Goal: Task Accomplishment & Management: Complete application form

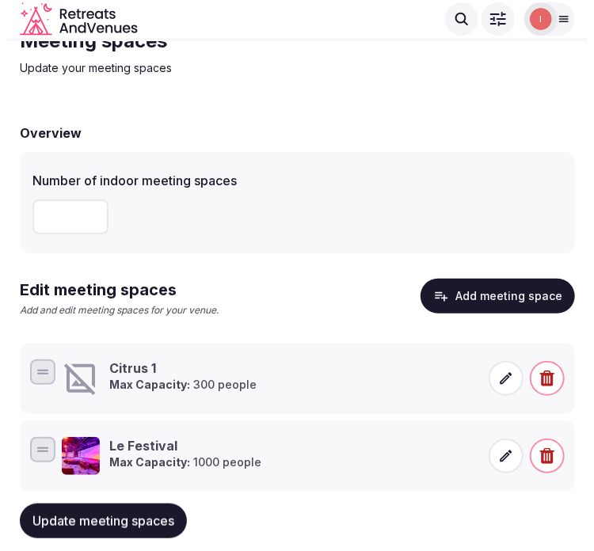
scroll to position [101, 0]
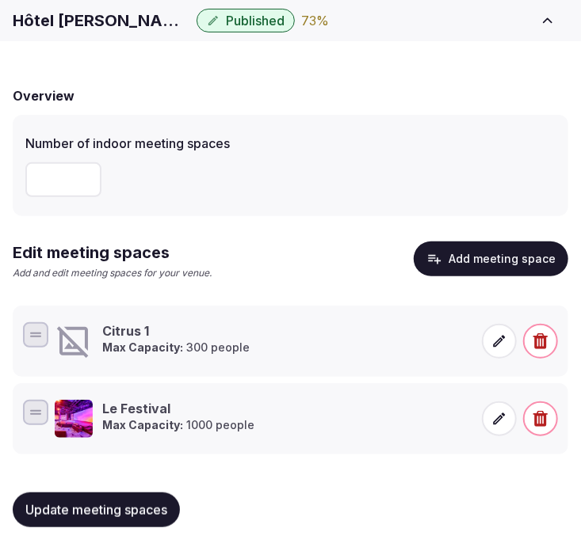
click at [63, 356] on icon at bounding box center [74, 341] width 38 height 38
click at [497, 345] on icon at bounding box center [499, 342] width 16 height 16
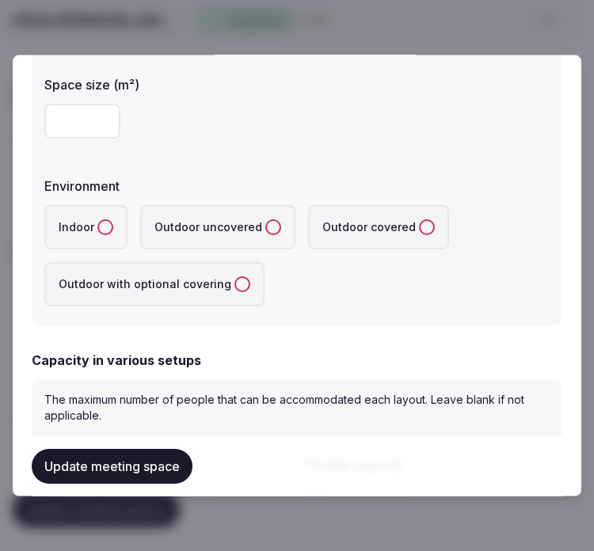
scroll to position [352, 0]
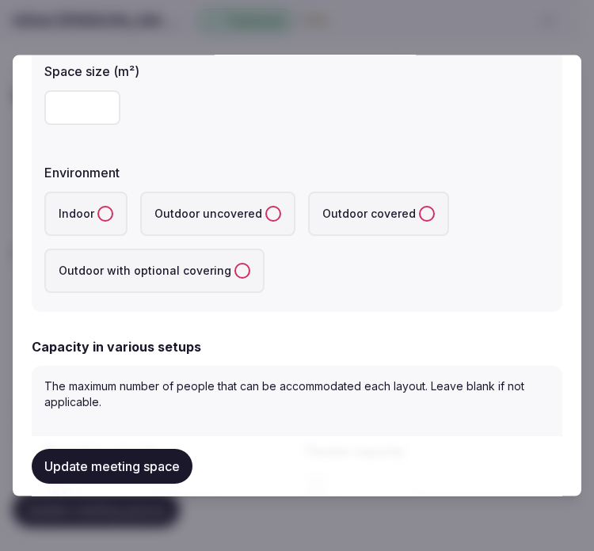
click at [99, 207] on button "Indoor" at bounding box center [105, 214] width 16 height 16
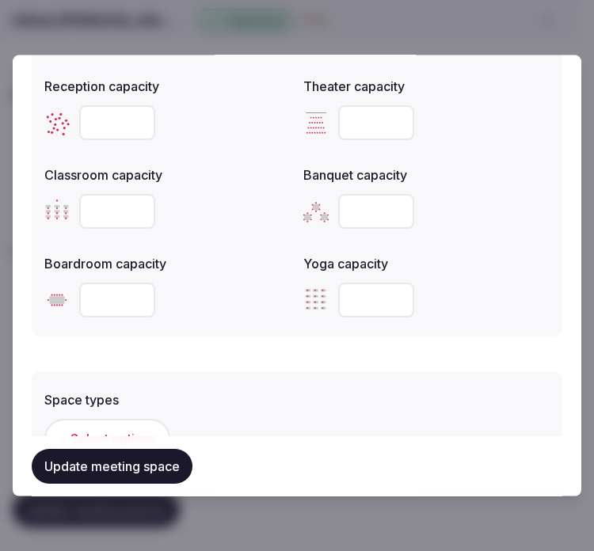
scroll to position [616, 0]
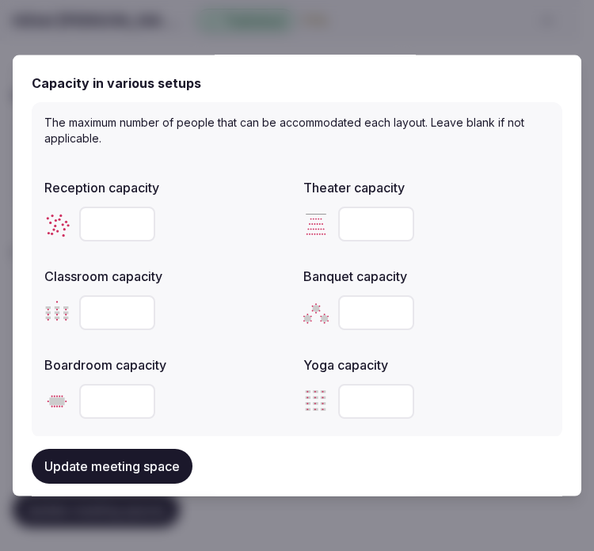
click at [366, 215] on input "number" at bounding box center [376, 224] width 76 height 35
click at [353, 317] on input "number" at bounding box center [376, 312] width 76 height 35
click at [349, 217] on input "number" at bounding box center [376, 224] width 76 height 35
type input "***"
click at [88, 306] on input "number" at bounding box center [117, 312] width 76 height 35
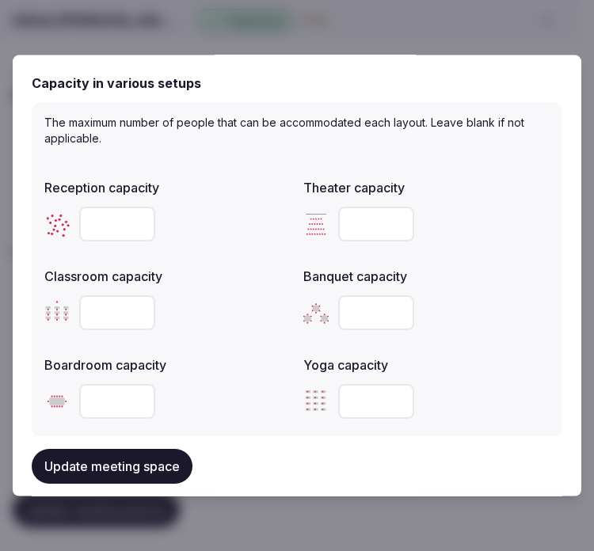
type input "**"
click at [128, 394] on input "number" at bounding box center [117, 401] width 76 height 35
type input "**"
click at [350, 314] on input "number" at bounding box center [376, 312] width 76 height 35
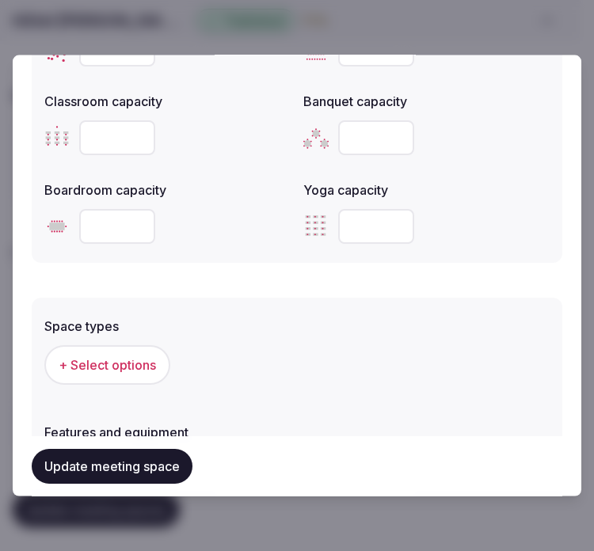
scroll to position [792, 0]
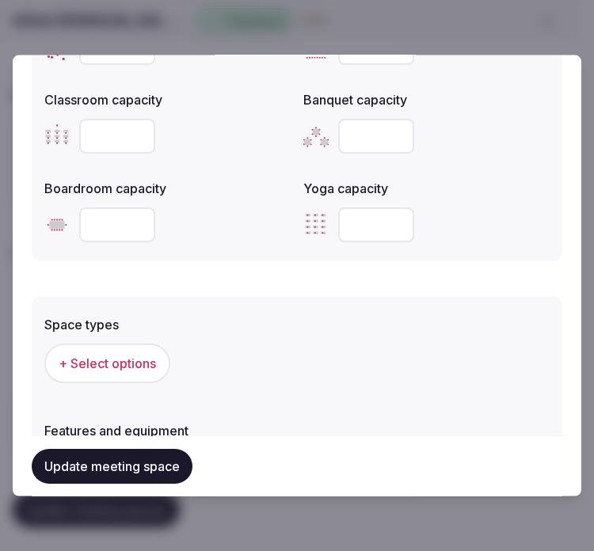
type input "***"
click at [117, 355] on span "+ Select options" at bounding box center [107, 363] width 97 height 17
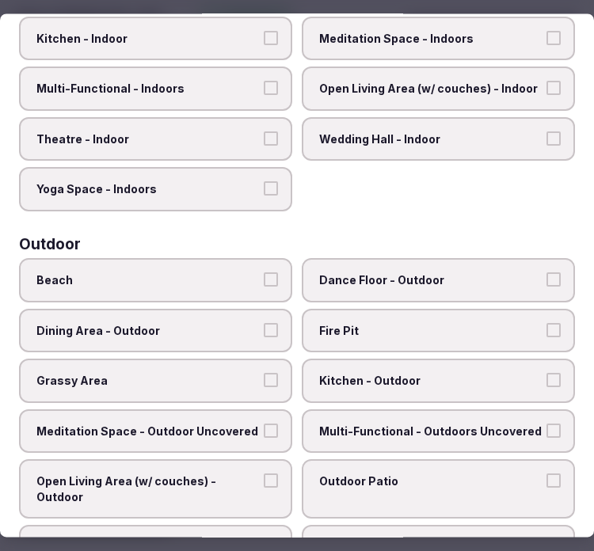
scroll to position [176, 0]
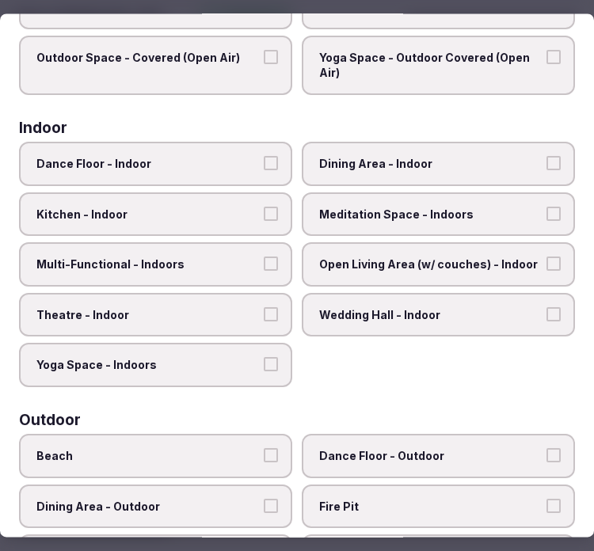
click at [461, 168] on label "Dining Area - Indoor" at bounding box center [438, 164] width 273 height 44
click at [547, 168] on button "Dining Area - Indoor" at bounding box center [554, 163] width 14 height 14
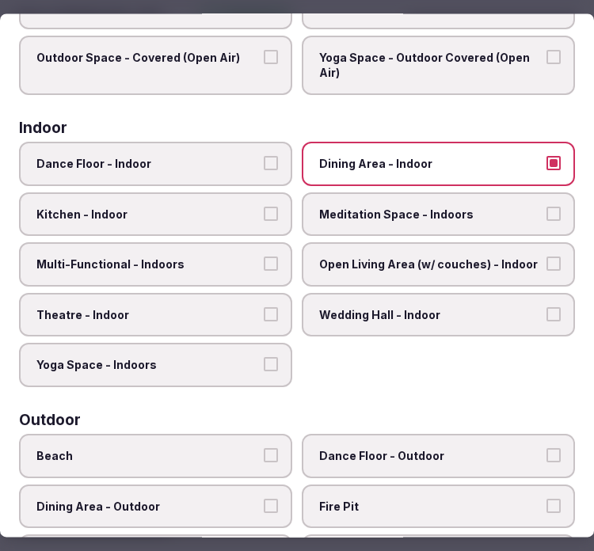
click at [247, 261] on span "Multi-Functional - Indoors" at bounding box center [147, 265] width 223 height 16
click at [264, 261] on button "Multi-Functional - Indoors" at bounding box center [271, 264] width 14 height 14
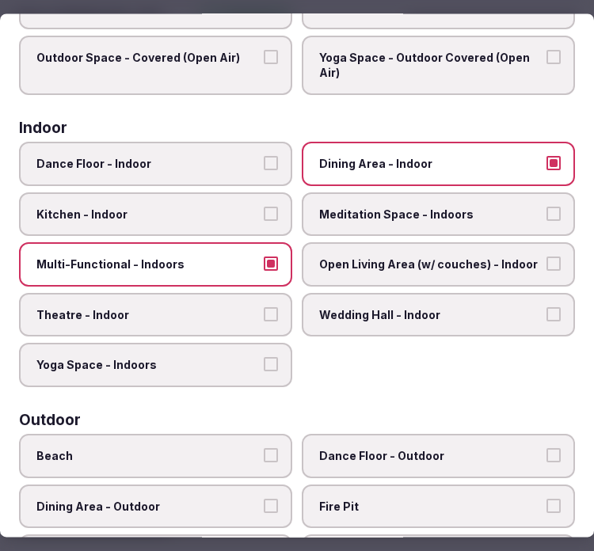
click at [247, 293] on label "Theatre - Indoor" at bounding box center [155, 315] width 273 height 44
click at [264, 307] on button "Theatre - Indoor" at bounding box center [271, 314] width 14 height 14
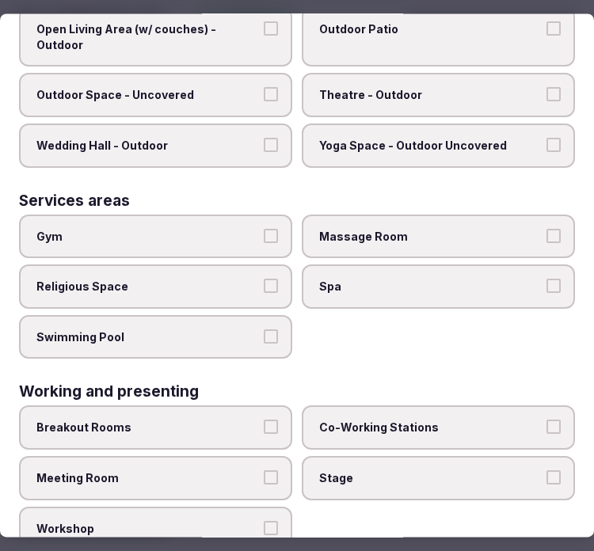
scroll to position [806, 0]
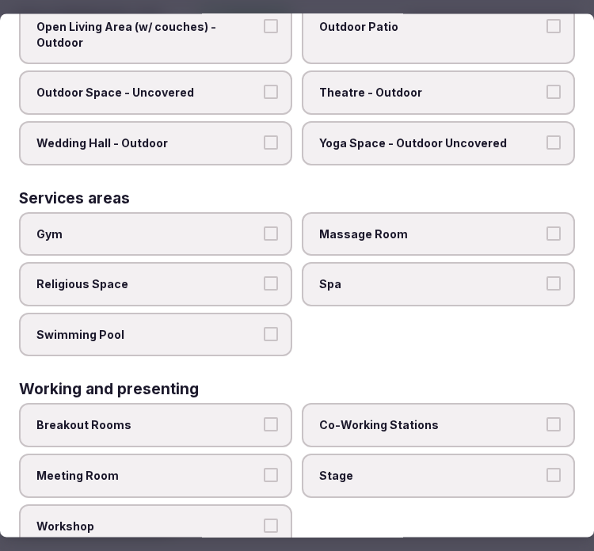
click at [256, 454] on label "Meeting Room" at bounding box center [155, 476] width 273 height 44
click at [264, 468] on button "Meeting Room" at bounding box center [271, 475] width 14 height 14
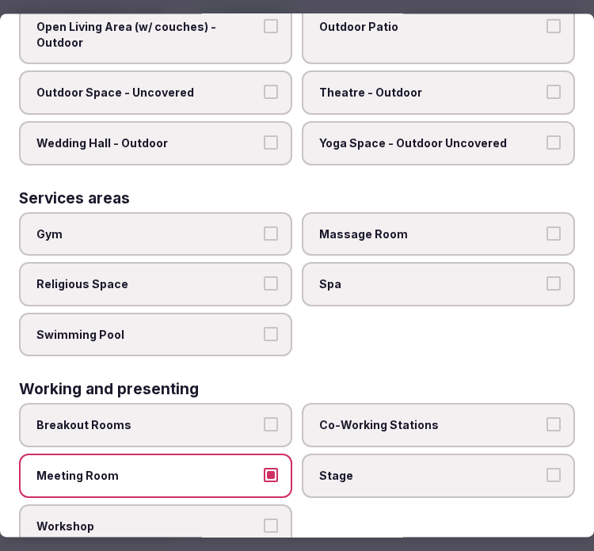
click at [269, 454] on label "Meeting Room" at bounding box center [155, 476] width 273 height 44
click at [269, 468] on button "Meeting Room" at bounding box center [271, 475] width 14 height 14
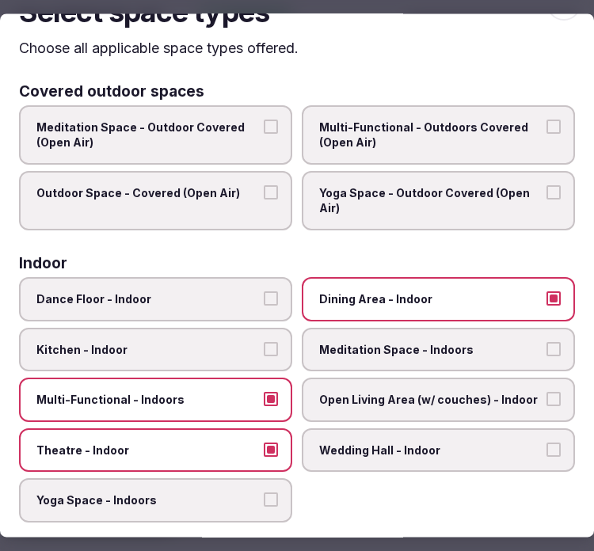
scroll to position [0, 0]
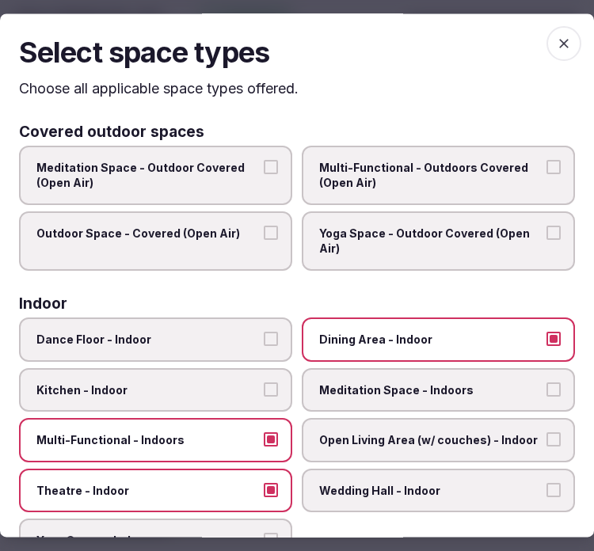
click at [556, 40] on icon "button" at bounding box center [564, 44] width 16 height 16
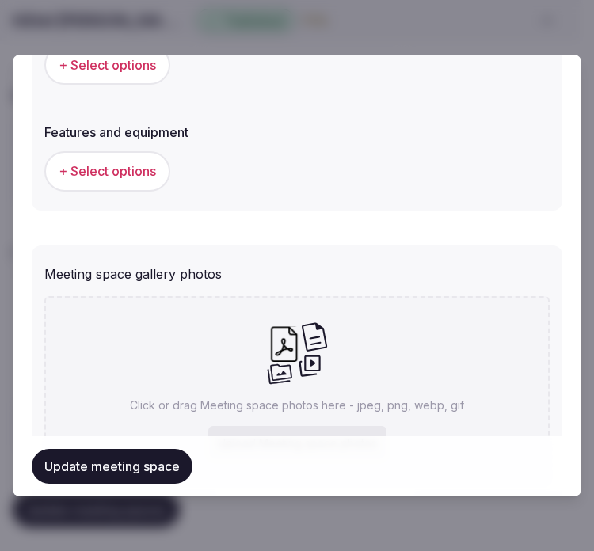
scroll to position [1144, 0]
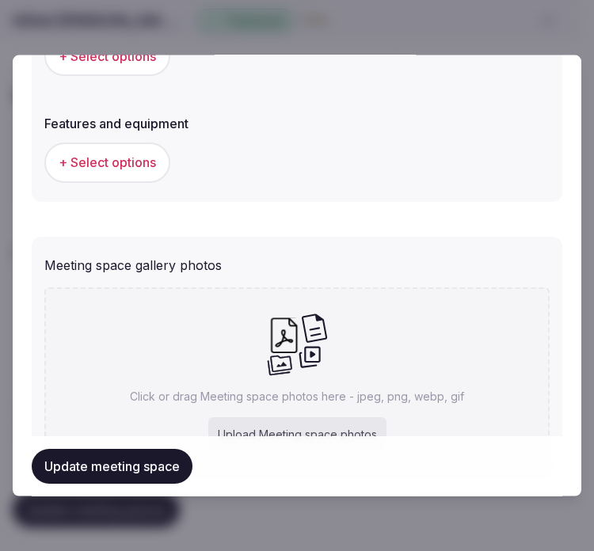
click at [147, 159] on span "+ Select options" at bounding box center [107, 162] width 97 height 17
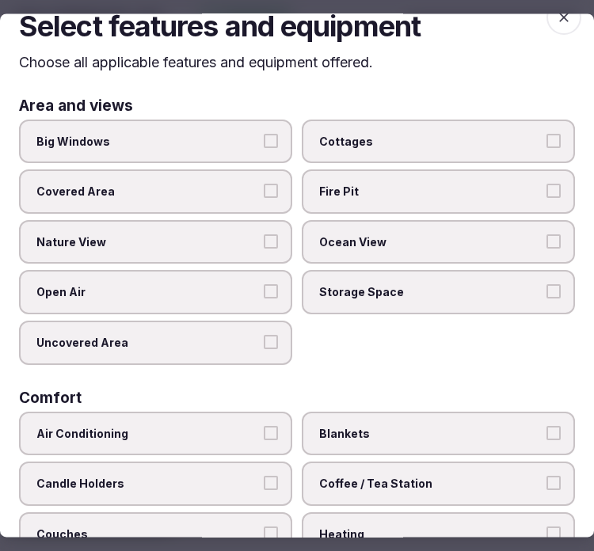
scroll to position [0, 0]
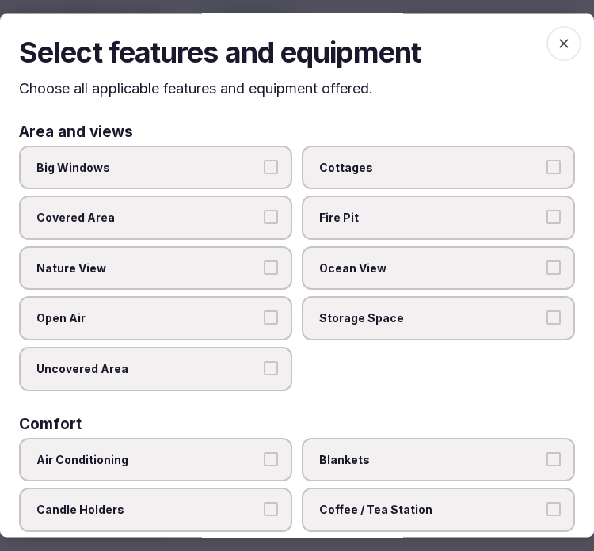
click at [265, 183] on label "Big Windows" at bounding box center [155, 168] width 273 height 44
click at [265, 174] on button "Big Windows" at bounding box center [271, 167] width 14 height 14
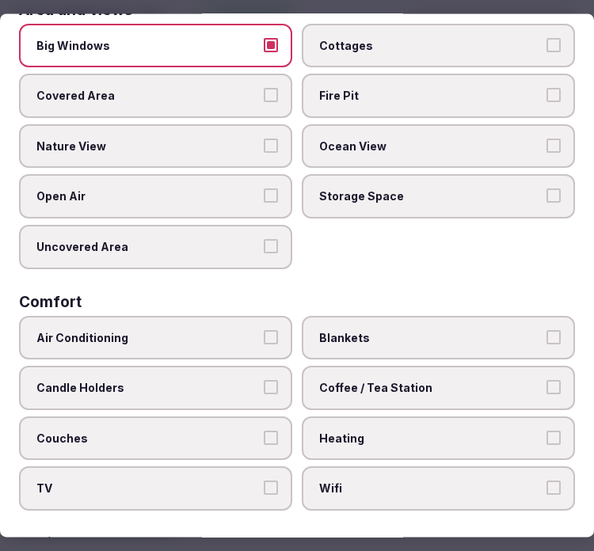
scroll to position [176, 0]
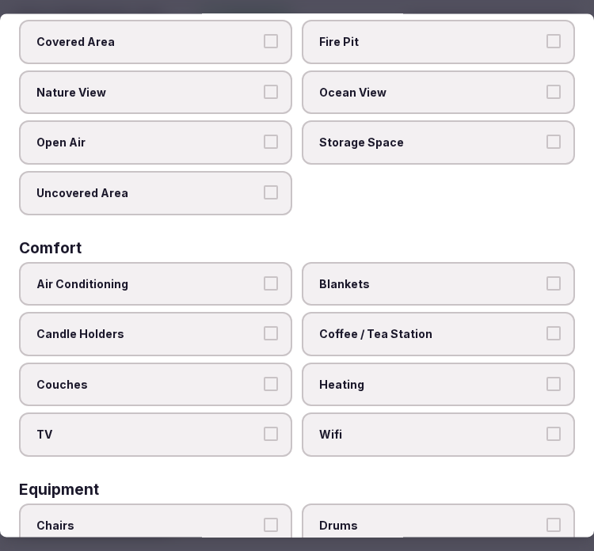
click at [105, 281] on span "Air Conditioning" at bounding box center [147, 284] width 223 height 16
click at [264, 281] on button "Air Conditioning" at bounding box center [271, 283] width 14 height 14
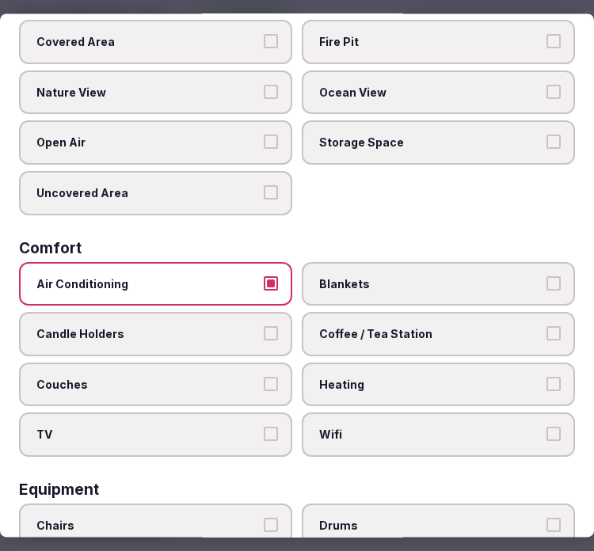
click at [280, 433] on label "TV" at bounding box center [155, 436] width 273 height 44
click at [278, 433] on button "TV" at bounding box center [271, 435] width 14 height 14
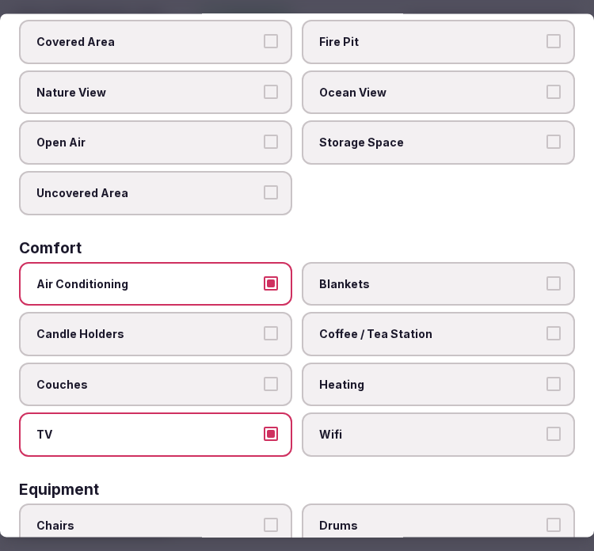
click at [360, 428] on span "Wifi" at bounding box center [430, 436] width 223 height 16
click at [547, 428] on button "Wifi" at bounding box center [554, 435] width 14 height 14
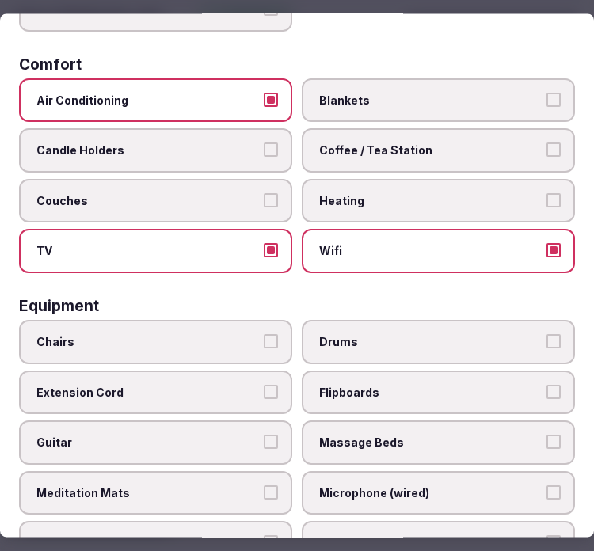
scroll to position [440, 0]
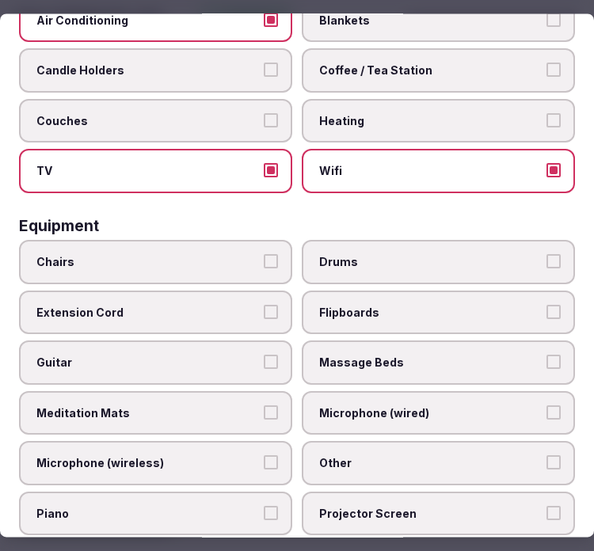
click at [234, 257] on label "Chairs" at bounding box center [155, 262] width 273 height 44
click at [264, 257] on button "Chairs" at bounding box center [271, 261] width 14 height 14
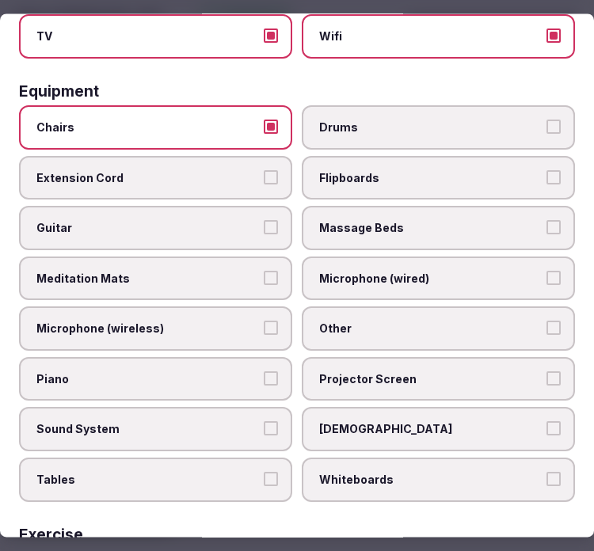
scroll to position [616, 0]
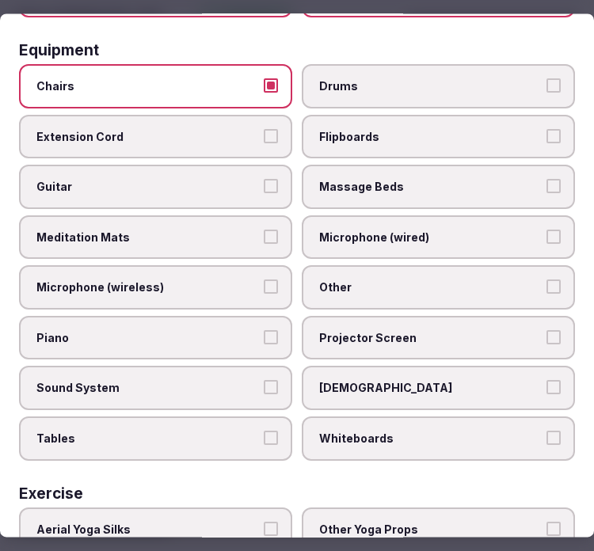
click at [215, 417] on label "Tables" at bounding box center [155, 439] width 273 height 44
click at [264, 431] on button "Tables" at bounding box center [271, 438] width 14 height 14
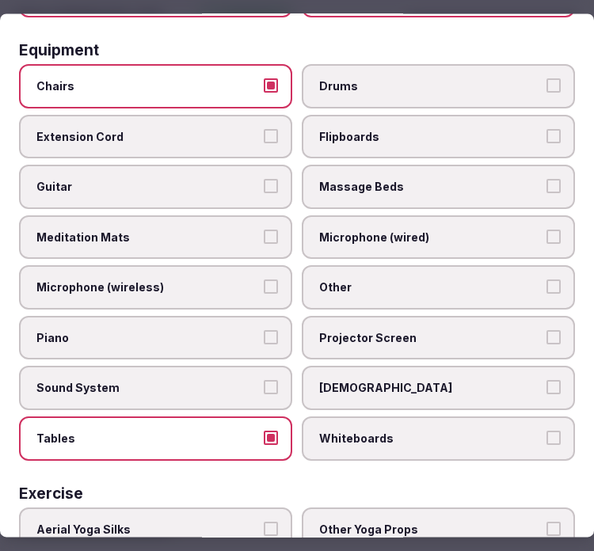
click at [240, 367] on label "Sound System" at bounding box center [155, 389] width 273 height 44
click at [264, 381] on button "Sound System" at bounding box center [271, 388] width 14 height 14
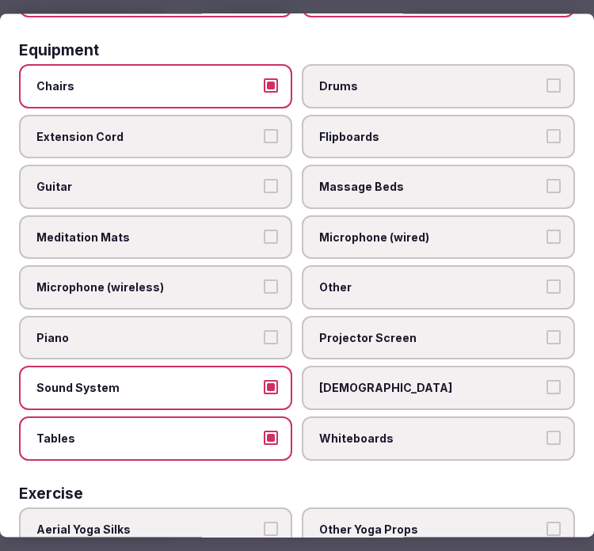
drag, startPoint x: 329, startPoint y: 335, endPoint x: 336, endPoint y: 326, distance: 11.3
click at [334, 329] on label "Projector Screen" at bounding box center [438, 338] width 273 height 44
click at [346, 316] on label "Projector Screen" at bounding box center [438, 338] width 273 height 44
click at [547, 330] on button "Projector Screen" at bounding box center [554, 337] width 14 height 14
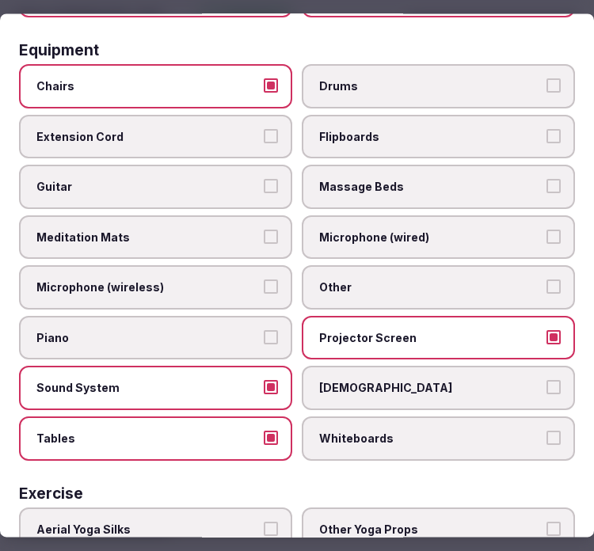
click at [365, 280] on label "Other" at bounding box center [438, 288] width 273 height 44
click at [547, 280] on button "Other" at bounding box center [554, 287] width 14 height 14
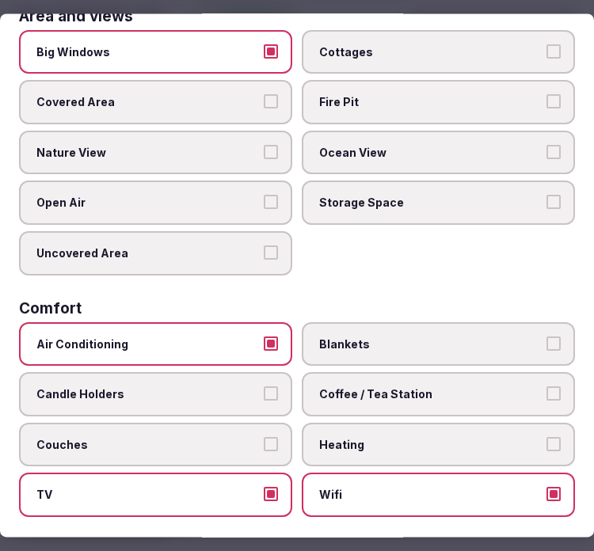
scroll to position [0, 0]
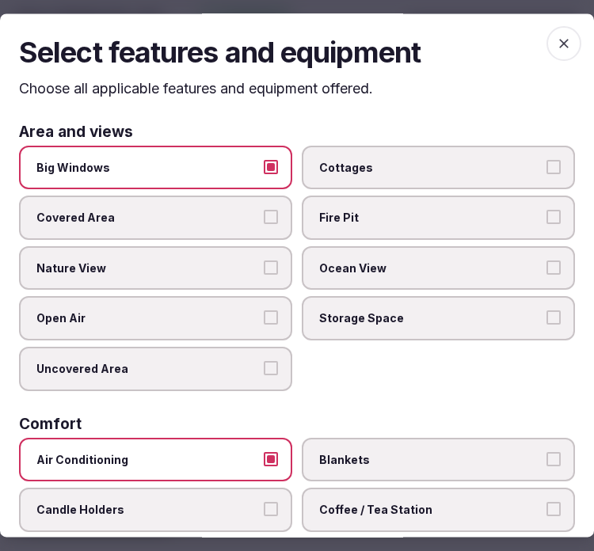
click at [547, 54] on span "button" at bounding box center [564, 43] width 35 height 35
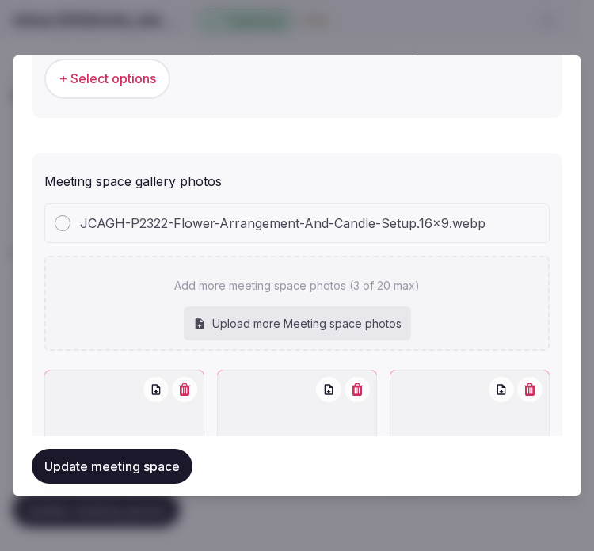
scroll to position [1271, 0]
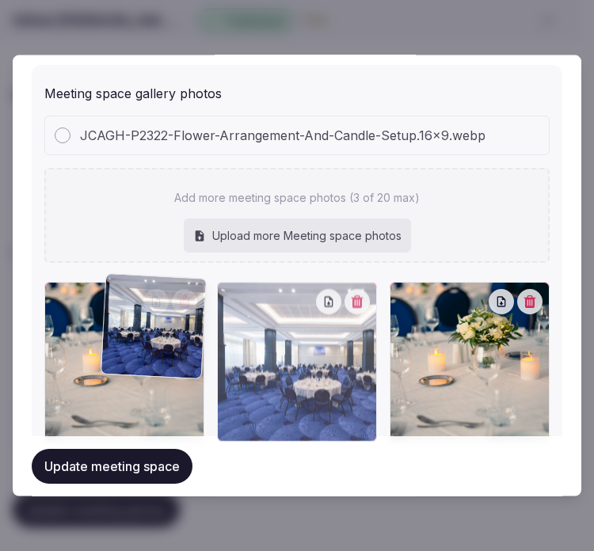
drag, startPoint x: 228, startPoint y: 298, endPoint x: 120, endPoint y: 298, distance: 108.5
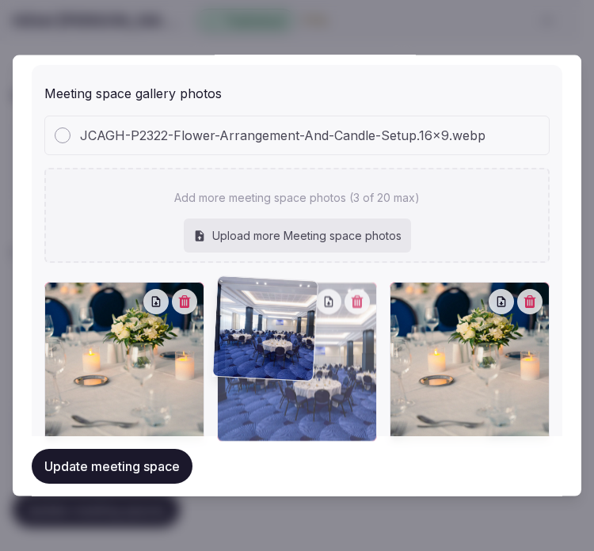
click at [120, 298] on div at bounding box center [296, 361] width 505 height 160
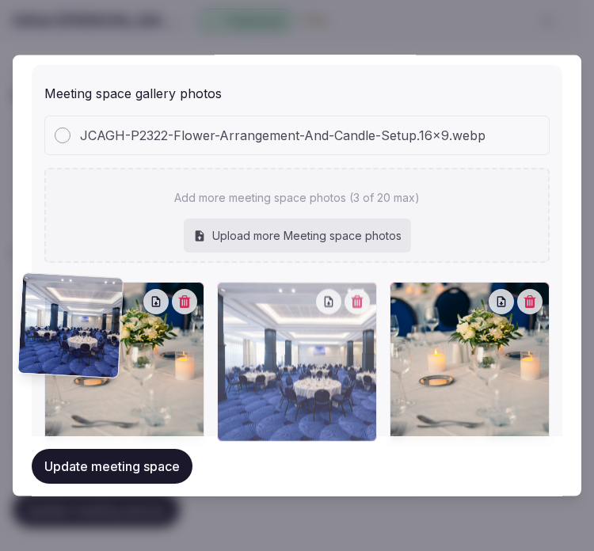
drag, startPoint x: 235, startPoint y: 295, endPoint x: 43, endPoint y: 295, distance: 192.5
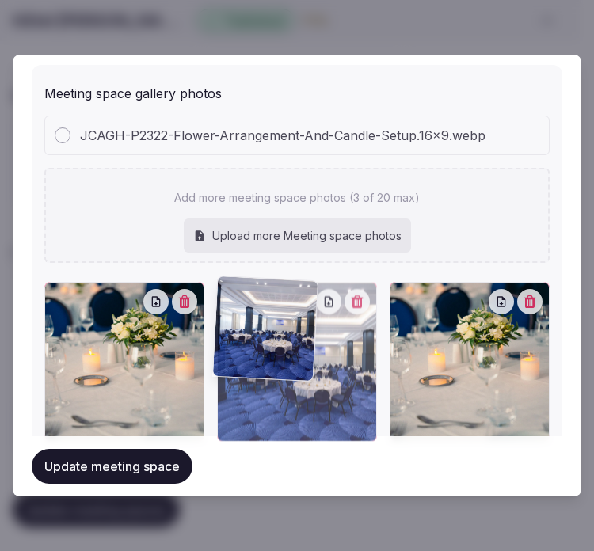
click at [43, 295] on div "Meeting space gallery photos JCAGH-P2322-Flower-Arrangement-And-Candle-Setup.16…" at bounding box center [297, 262] width 531 height 396
drag, startPoint x: 227, startPoint y: 294, endPoint x: 54, endPoint y: 361, distance: 185.4
click at [54, 361] on div at bounding box center [296, 361] width 505 height 160
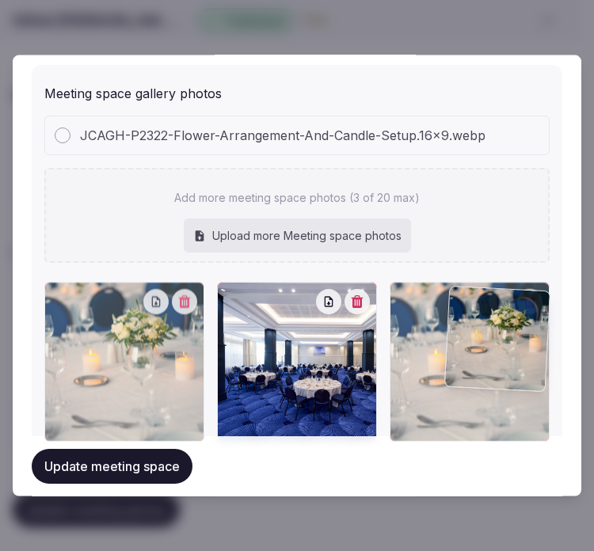
drag, startPoint x: 49, startPoint y: 288, endPoint x: 263, endPoint y: 322, distance: 216.6
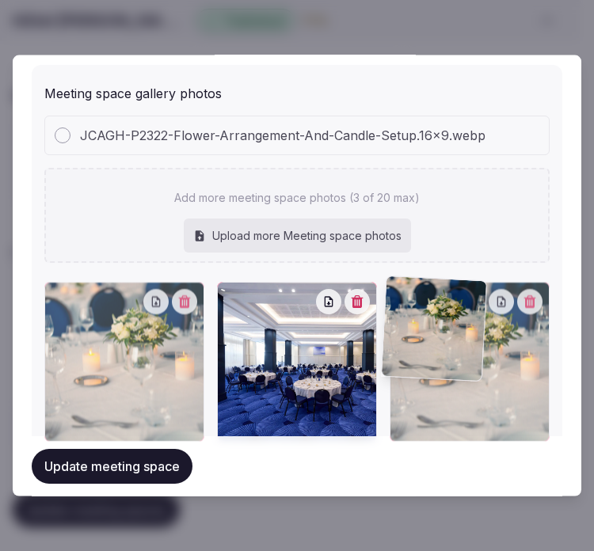
click at [263, 322] on div at bounding box center [296, 361] width 505 height 160
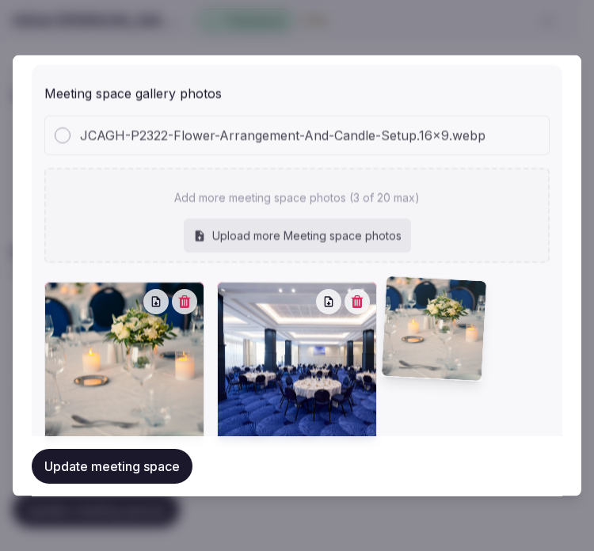
click at [263, 322] on div at bounding box center [297, 361] width 160 height 160
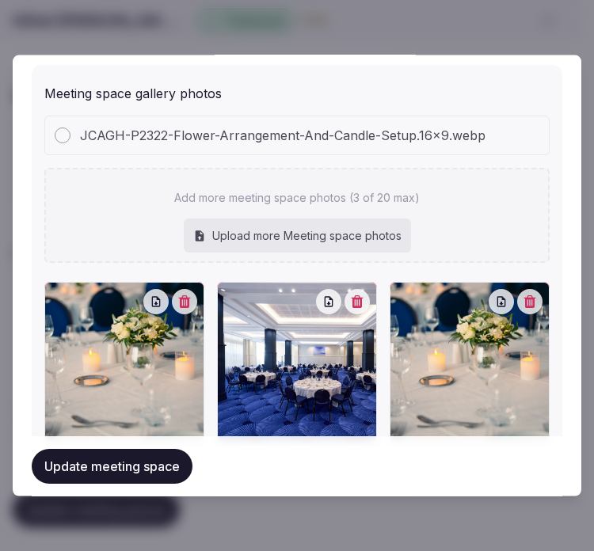
click at [524, 295] on icon "button" at bounding box center [530, 301] width 12 height 13
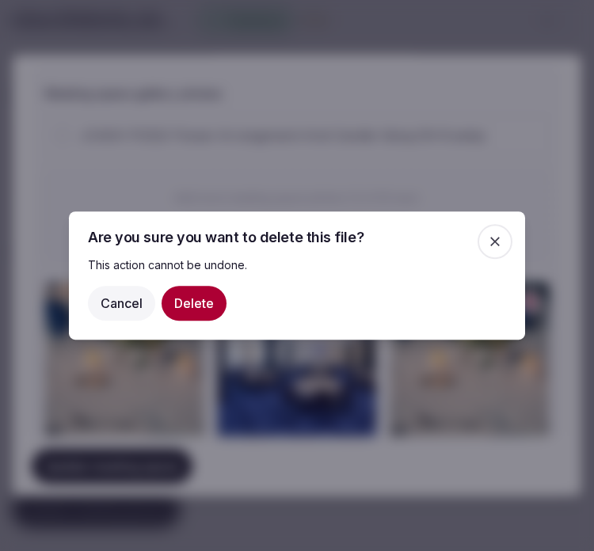
click at [196, 305] on button "Delete" at bounding box center [194, 303] width 65 height 35
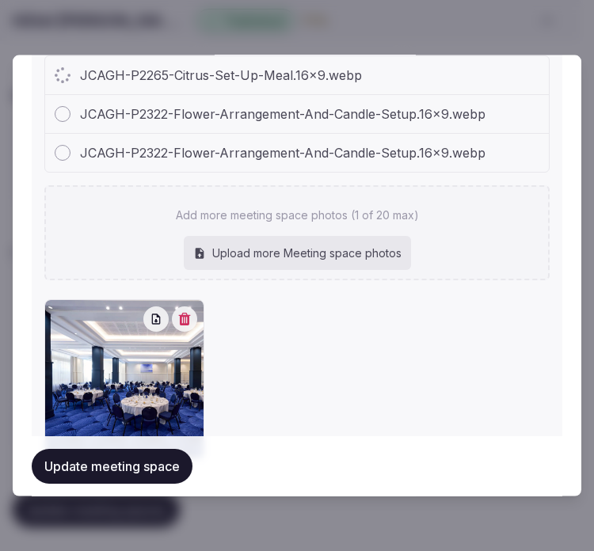
scroll to position [1305, 0]
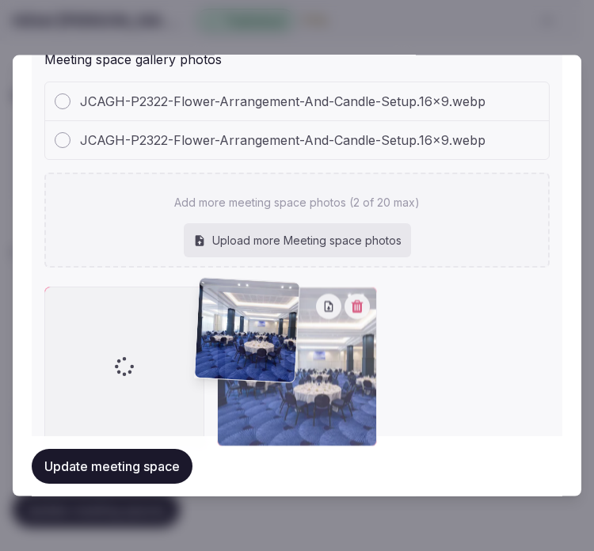
drag, startPoint x: 225, startPoint y: 302, endPoint x: 209, endPoint y: 302, distance: 15.8
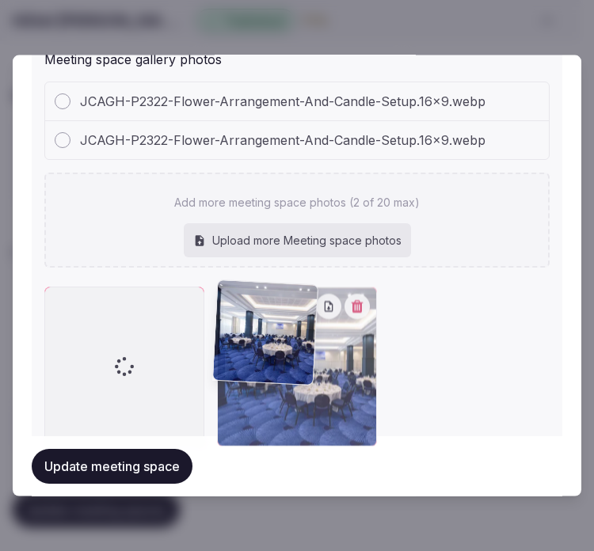
click at [209, 302] on div at bounding box center [296, 366] width 505 height 160
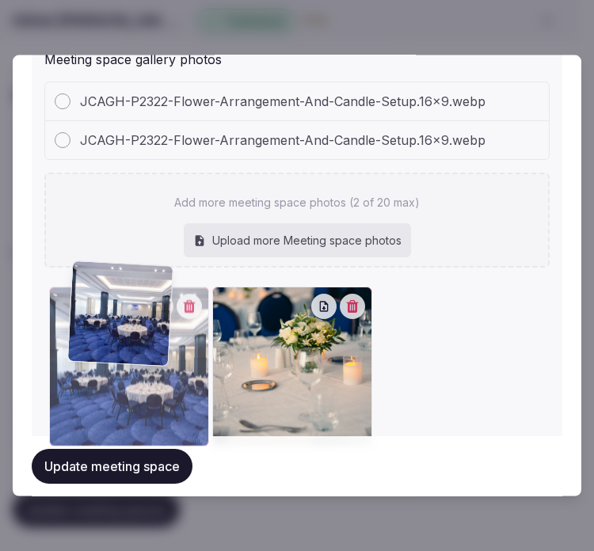
drag, startPoint x: 232, startPoint y: 295, endPoint x: 90, endPoint y: 278, distance: 143.6
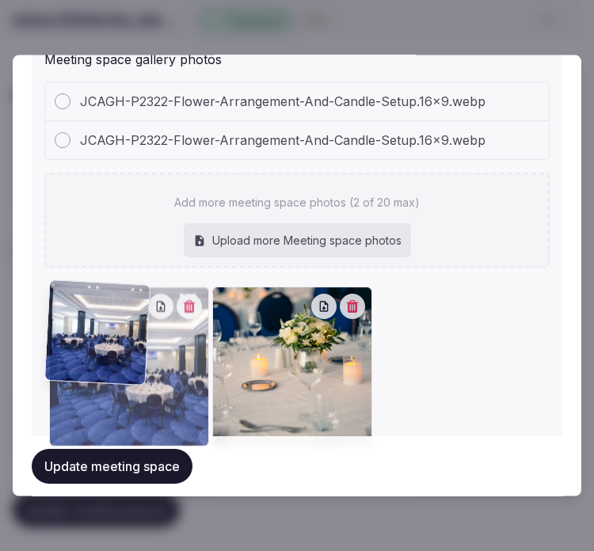
click at [90, 278] on div "JCAGH-P2322-Flower-Arrangement-And-Candle-Setup.16x9.webp JCAGH-P2322-Flower-Ar…" at bounding box center [296, 263] width 505 height 365
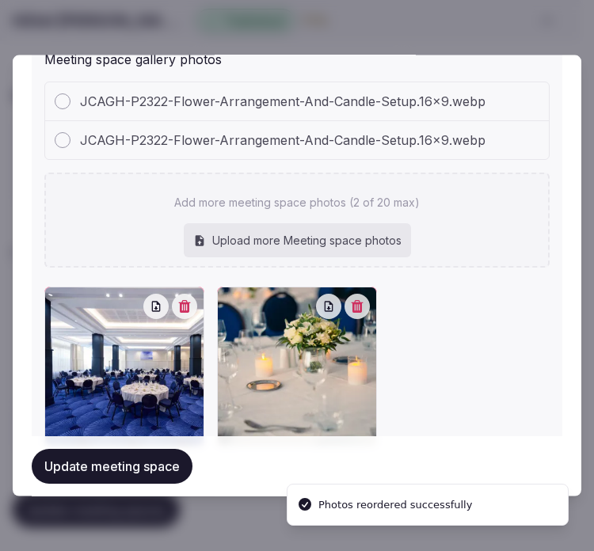
click at [159, 463] on button "Update meeting space" at bounding box center [112, 465] width 161 height 35
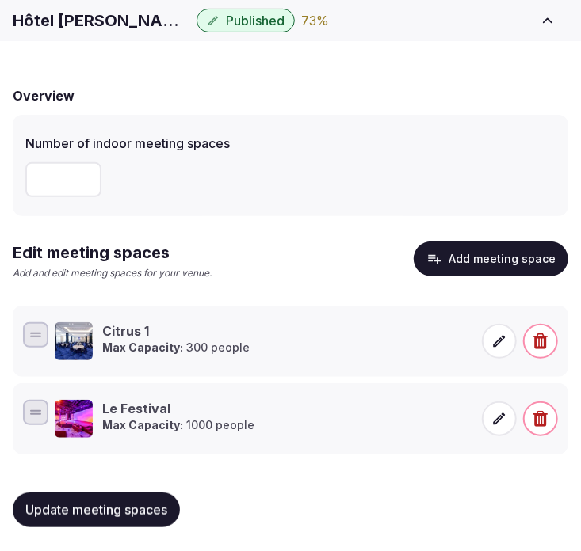
click at [440, 267] on button "Add meeting space" at bounding box center [491, 259] width 154 height 35
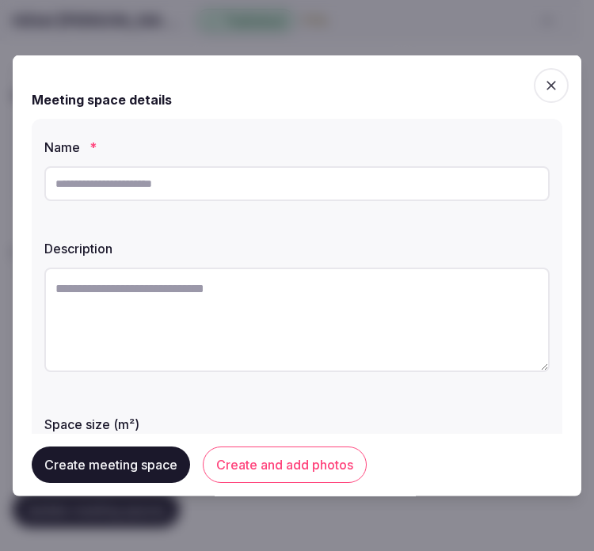
click at [128, 181] on input "text" at bounding box center [296, 183] width 505 height 35
paste input "********"
type input "********"
click at [260, 285] on textarea at bounding box center [296, 320] width 505 height 105
paste textarea "**********"
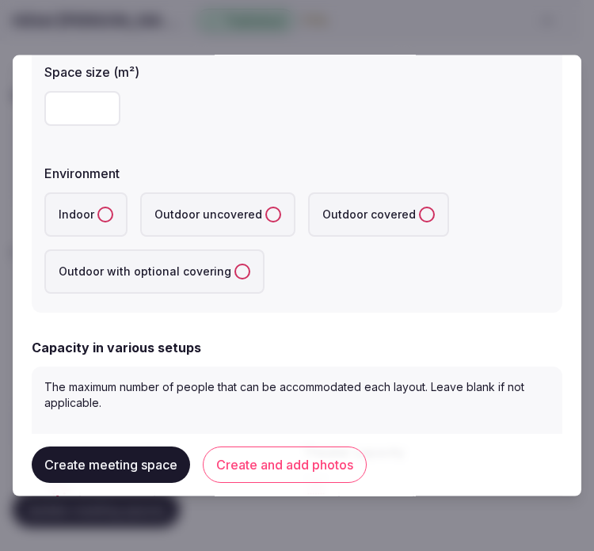
scroll to position [352, 0]
type textarea "**********"
click at [76, 112] on input "number" at bounding box center [82, 107] width 76 height 35
type input "***"
click at [99, 200] on label "Indoor" at bounding box center [85, 214] width 83 height 44
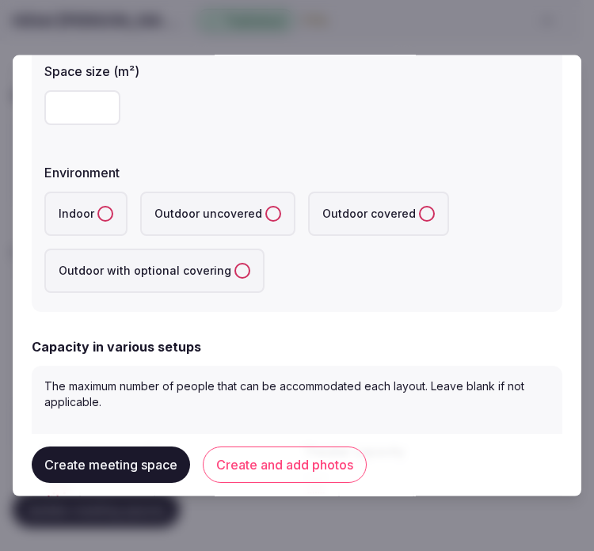
click at [99, 206] on button "Indoor" at bounding box center [105, 214] width 16 height 16
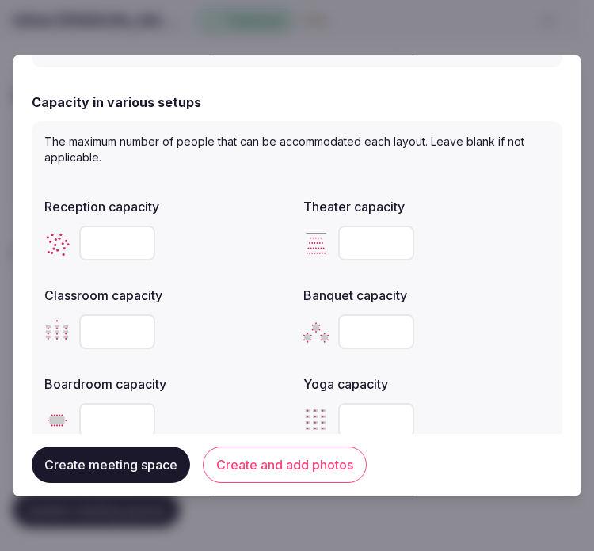
scroll to position [703, 0]
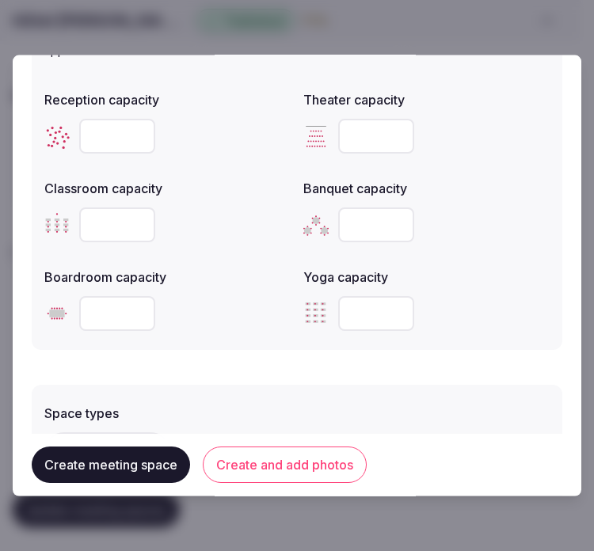
click at [115, 119] on input "number" at bounding box center [117, 136] width 76 height 35
click at [388, 227] on input "*" at bounding box center [376, 225] width 76 height 35
click at [368, 223] on input "*" at bounding box center [376, 225] width 76 height 35
type input "***"
click at [104, 121] on input "number" at bounding box center [117, 136] width 76 height 35
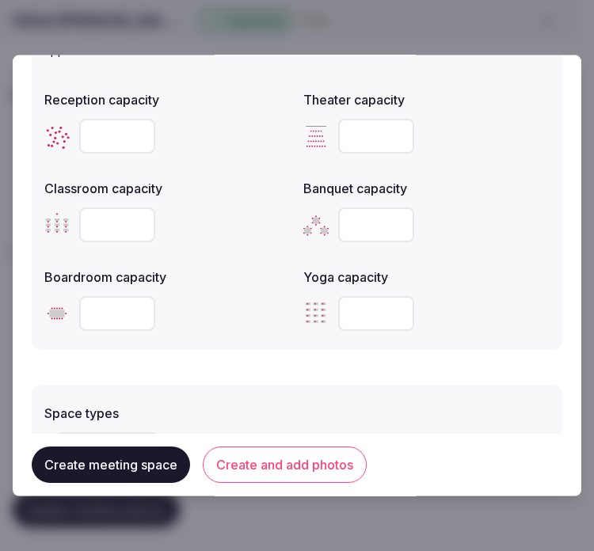
click at [104, 121] on input "number" at bounding box center [117, 136] width 76 height 35
type input "***"
click at [351, 121] on input "number" at bounding box center [376, 136] width 76 height 35
type input "***"
click at [114, 215] on input "number" at bounding box center [117, 225] width 76 height 35
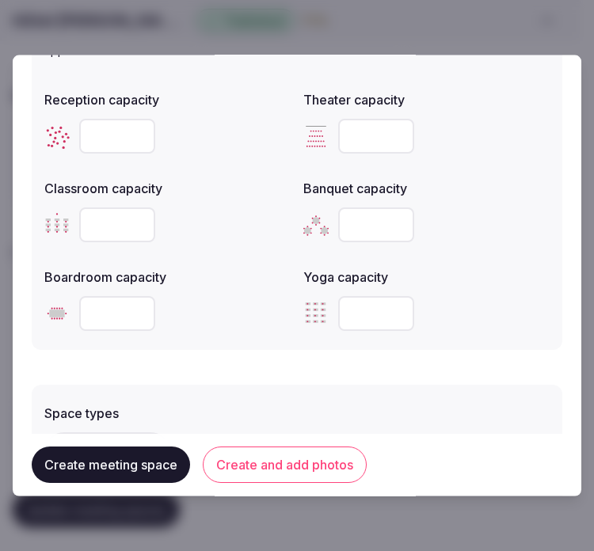
click at [114, 215] on input "number" at bounding box center [117, 225] width 76 height 35
type input "***"
click at [104, 317] on input "number" at bounding box center [117, 313] width 76 height 35
type input "**"
click at [230, 398] on div "Space types" at bounding box center [296, 409] width 505 height 22
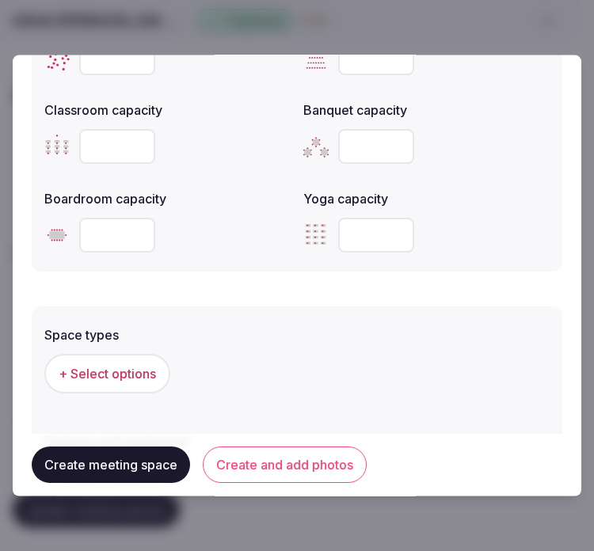
scroll to position [880, 0]
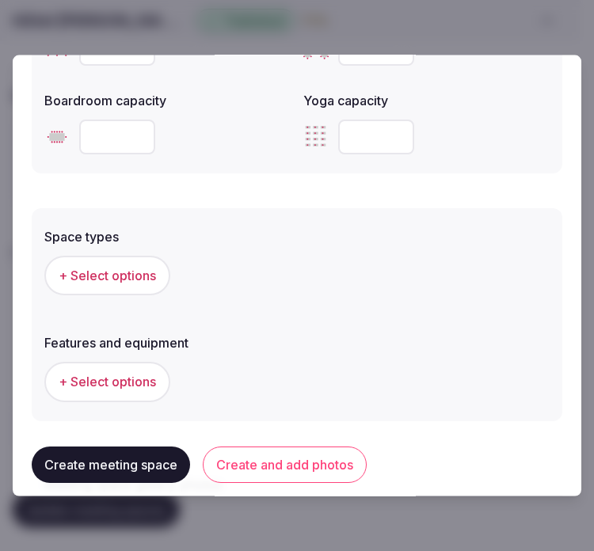
click at [154, 267] on span "+ Select options" at bounding box center [107, 275] width 97 height 17
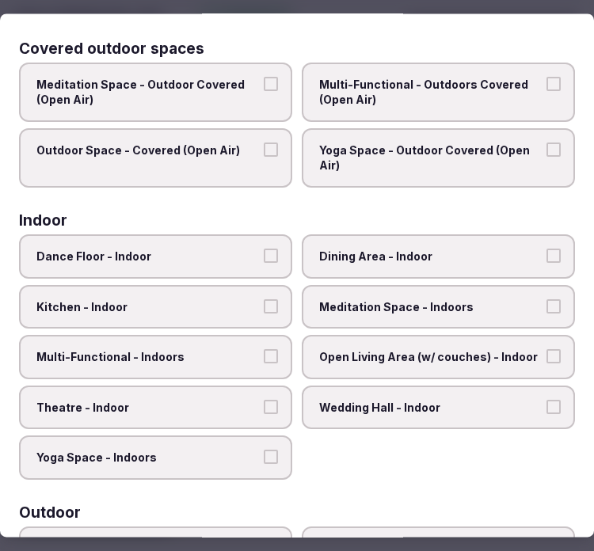
scroll to position [176, 0]
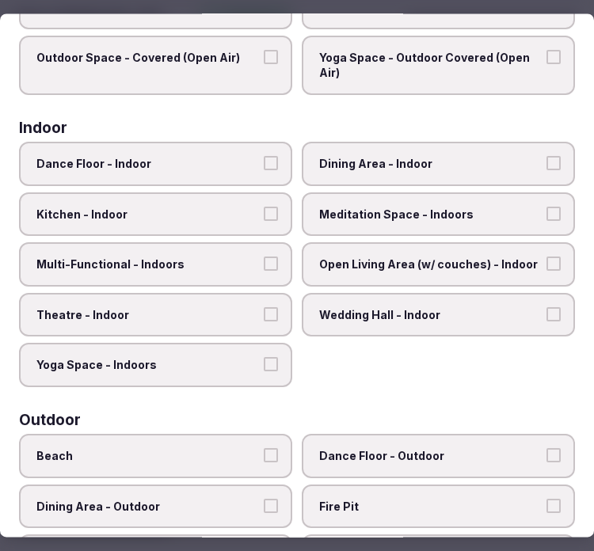
click at [416, 160] on span "Dining Area - Indoor" at bounding box center [430, 164] width 223 height 16
click at [547, 160] on button "Dining Area - Indoor" at bounding box center [554, 163] width 14 height 14
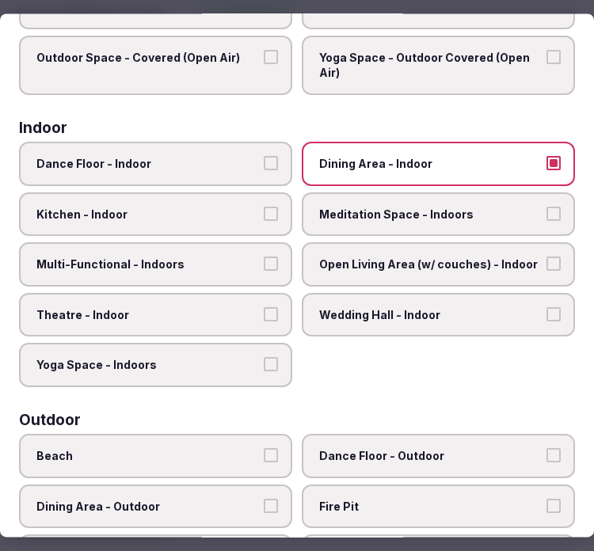
click at [219, 272] on label "Multi-Functional - Indoors" at bounding box center [155, 265] width 273 height 44
click at [264, 272] on button "Multi-Functional - Indoors" at bounding box center [271, 264] width 14 height 14
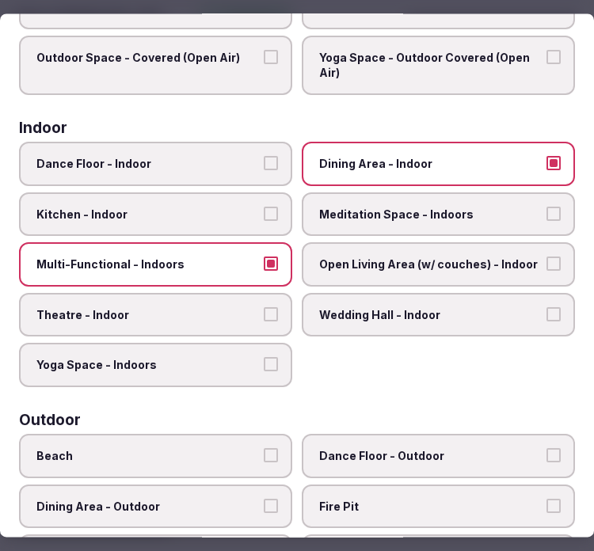
click at [212, 307] on span "Theatre - Indoor" at bounding box center [147, 315] width 223 height 16
click at [264, 307] on button "Theatre - Indoor" at bounding box center [271, 314] width 14 height 14
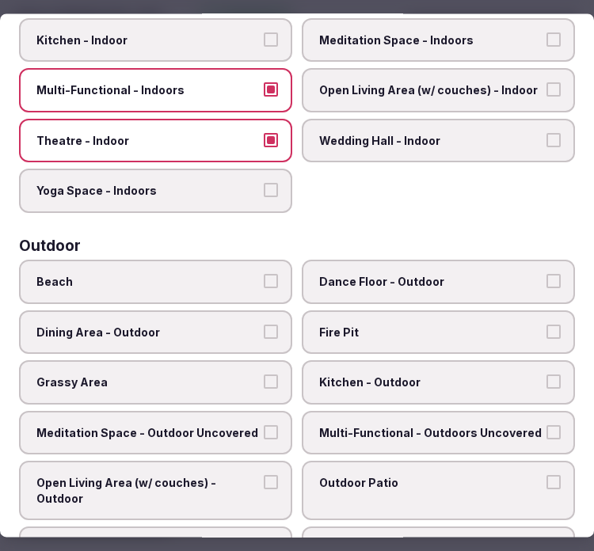
scroll to position [352, 0]
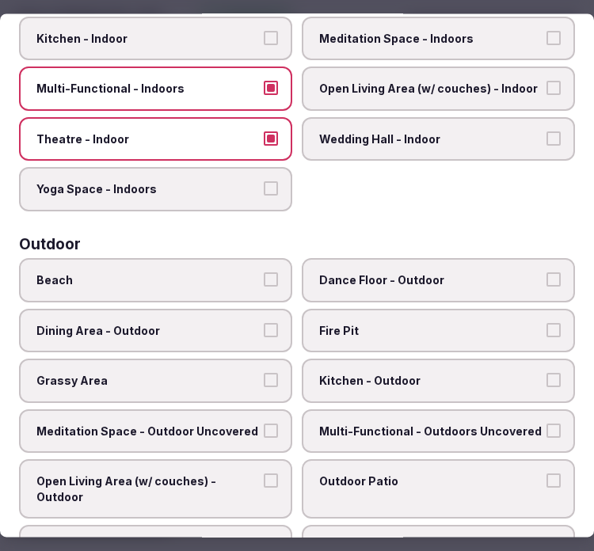
click at [239, 323] on span "Dining Area - Outdoor" at bounding box center [147, 331] width 223 height 16
click at [264, 323] on button "Dining Area - Outdoor" at bounding box center [271, 330] width 14 height 14
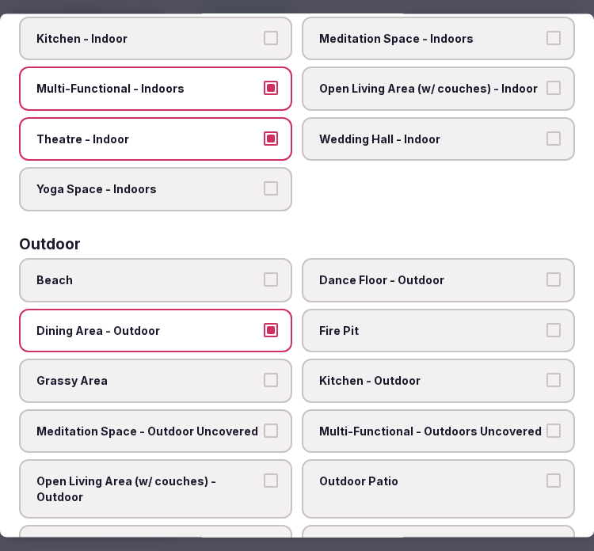
click at [239, 323] on span "Dining Area - Outdoor" at bounding box center [147, 331] width 223 height 16
click at [264, 323] on button "Dining Area - Outdoor" at bounding box center [271, 330] width 14 height 14
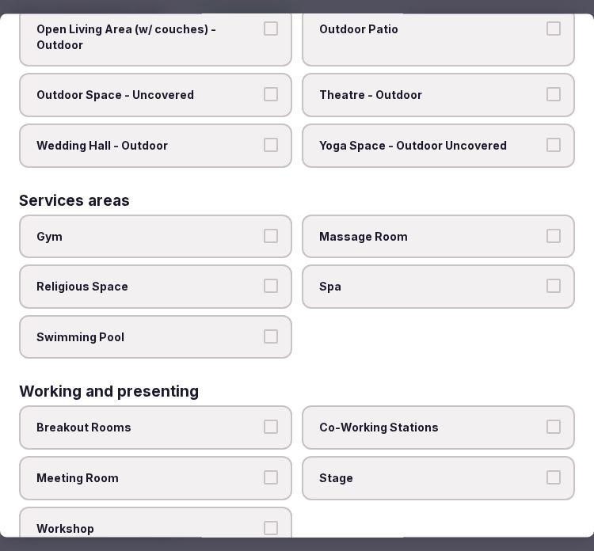
scroll to position [806, 0]
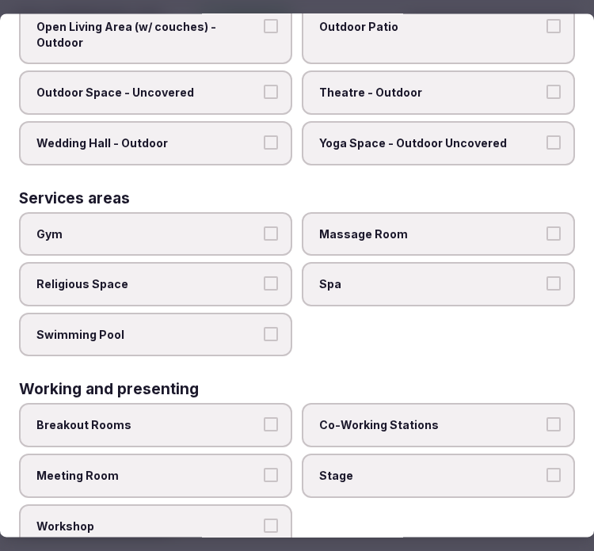
click at [204, 454] on label "Meeting Room" at bounding box center [155, 476] width 273 height 44
click at [264, 468] on button "Meeting Room" at bounding box center [271, 475] width 14 height 14
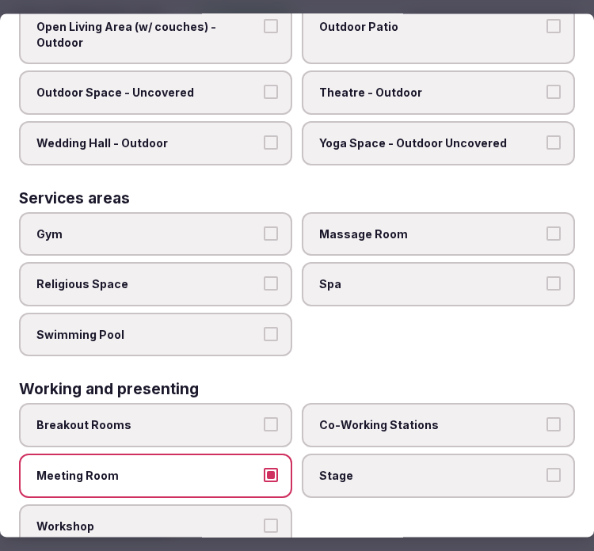
click at [204, 454] on label "Meeting Room" at bounding box center [155, 476] width 273 height 44
click at [264, 468] on button "Meeting Room" at bounding box center [271, 475] width 14 height 14
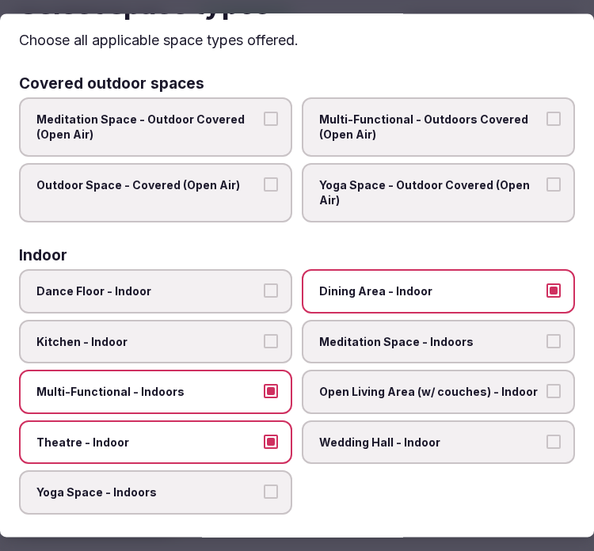
scroll to position [0, 0]
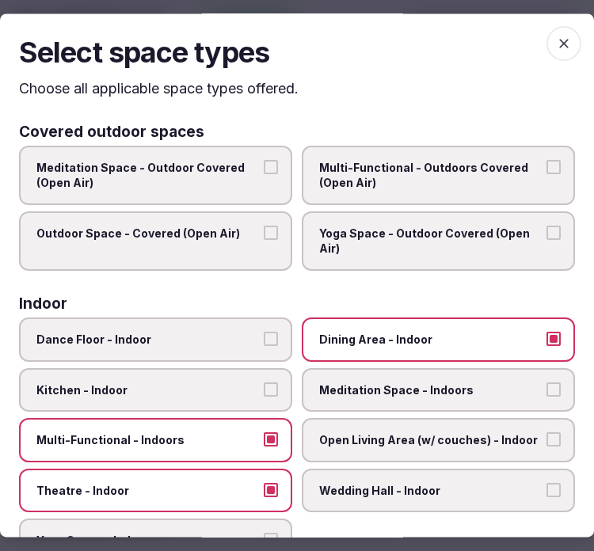
click at [547, 42] on span "button" at bounding box center [564, 43] width 35 height 35
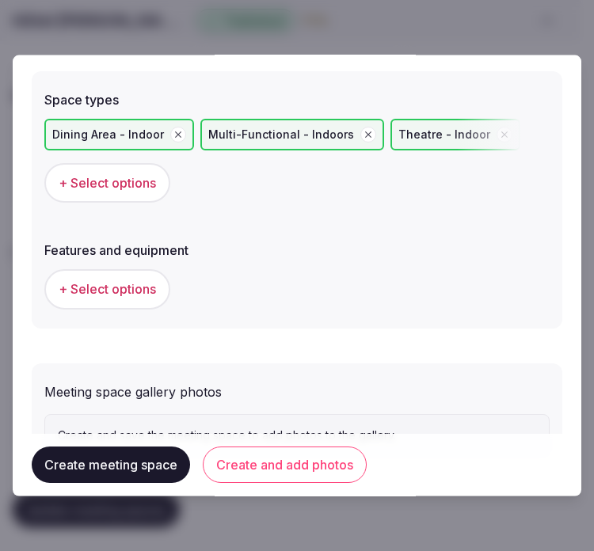
scroll to position [1056, 0]
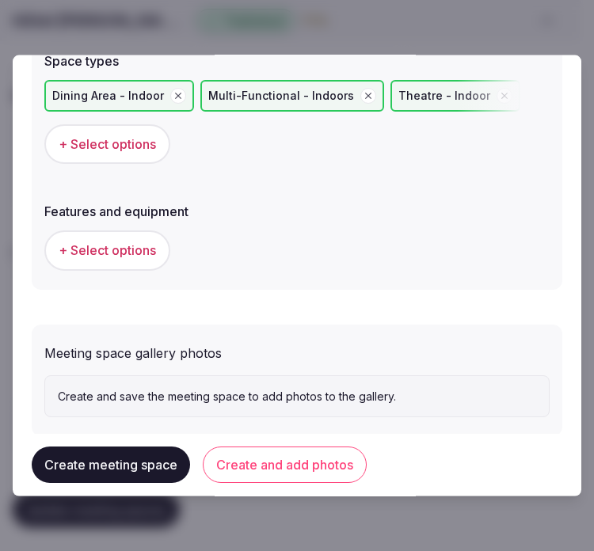
click at [80, 242] on span "+ Select options" at bounding box center [107, 250] width 97 height 17
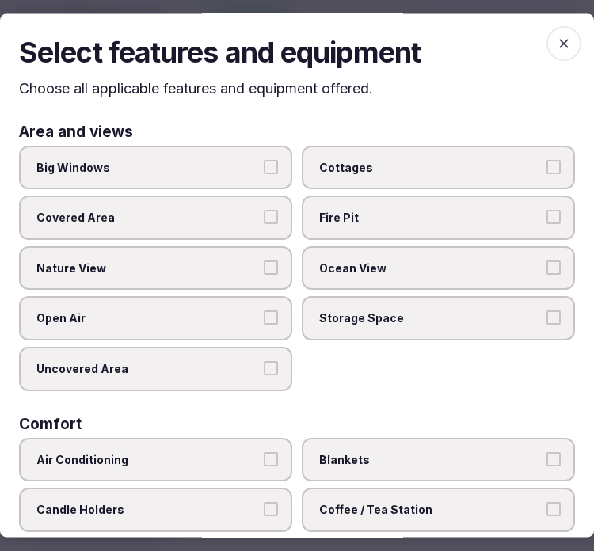
click at [187, 162] on span "Big Windows" at bounding box center [147, 168] width 223 height 16
click at [264, 162] on button "Big Windows" at bounding box center [271, 167] width 14 height 14
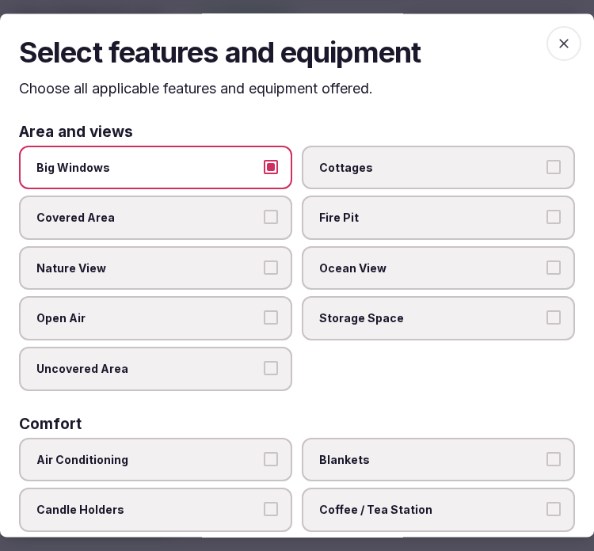
click at [238, 268] on span "Nature View" at bounding box center [147, 269] width 223 height 16
click at [264, 268] on button "Nature View" at bounding box center [271, 268] width 14 height 14
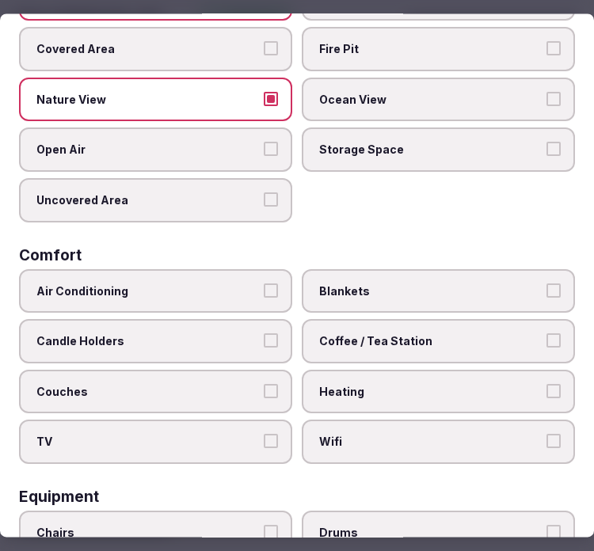
scroll to position [176, 0]
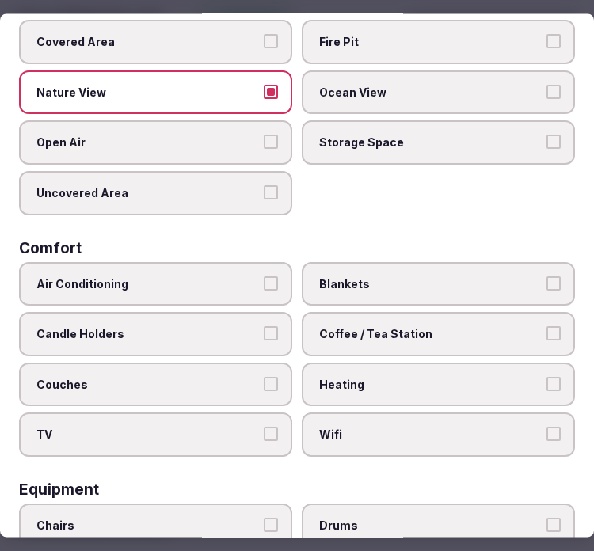
click at [238, 282] on span "Air Conditioning" at bounding box center [147, 284] width 223 height 16
click at [264, 282] on button "Air Conditioning" at bounding box center [271, 283] width 14 height 14
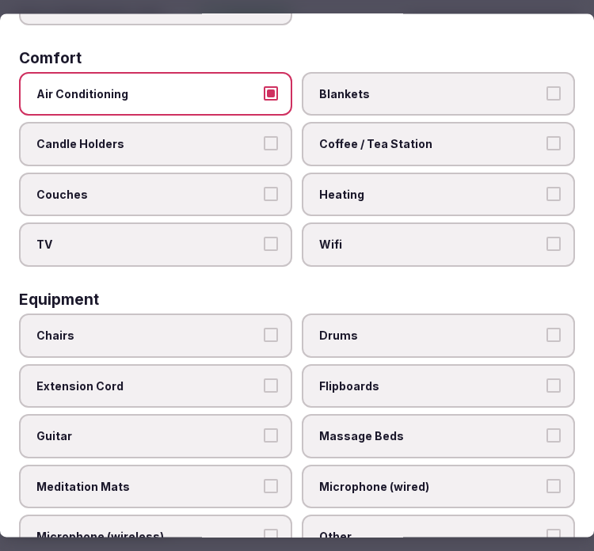
scroll to position [329, 0]
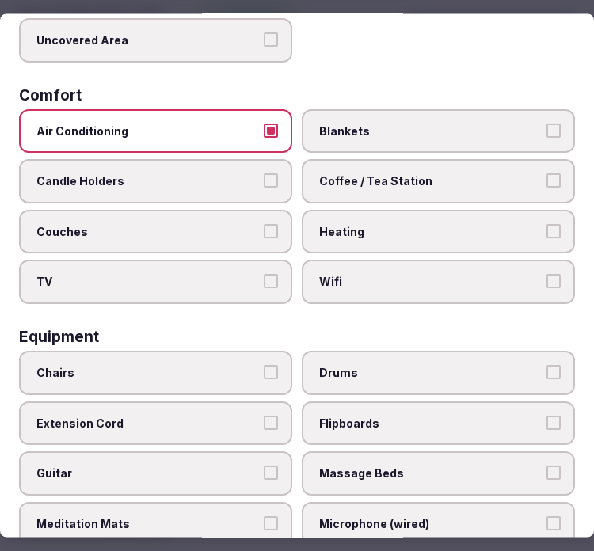
click at [410, 261] on label "Wifi" at bounding box center [438, 283] width 273 height 44
click at [547, 275] on button "Wifi" at bounding box center [554, 282] width 14 height 14
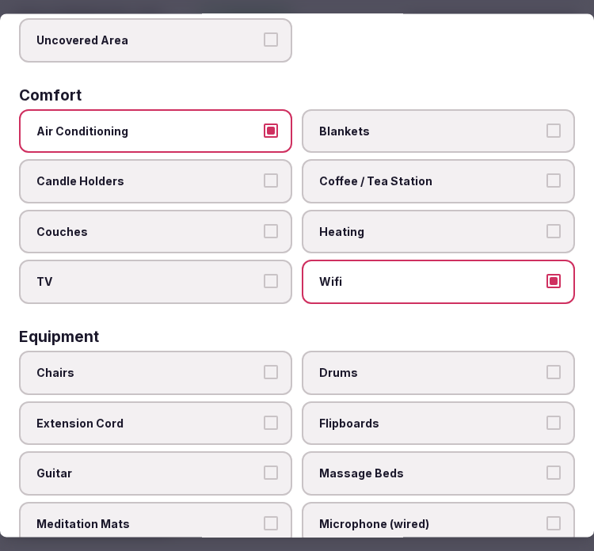
click at [428, 174] on span "Coffee / Tea Station" at bounding box center [430, 182] width 223 height 16
click at [547, 174] on button "Coffee / Tea Station" at bounding box center [554, 181] width 14 height 14
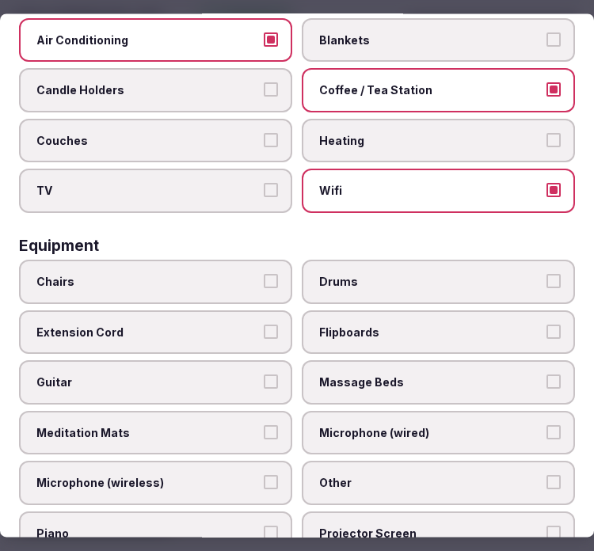
scroll to position [505, 0]
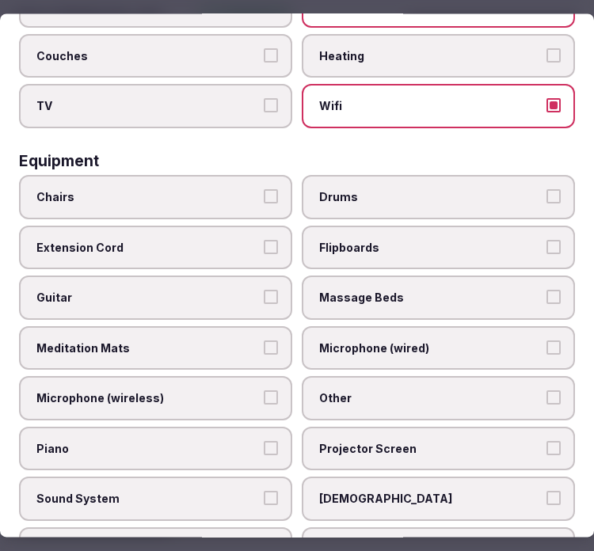
click at [191, 189] on span "Chairs" at bounding box center [147, 197] width 223 height 16
click at [264, 189] on button "Chairs" at bounding box center [271, 196] width 14 height 14
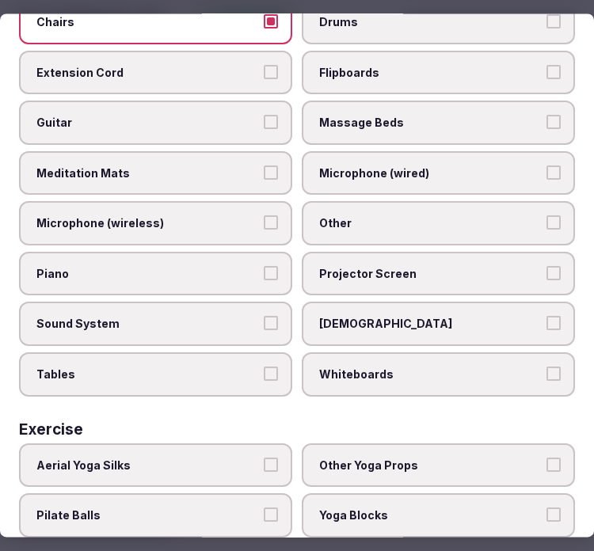
scroll to position [681, 0]
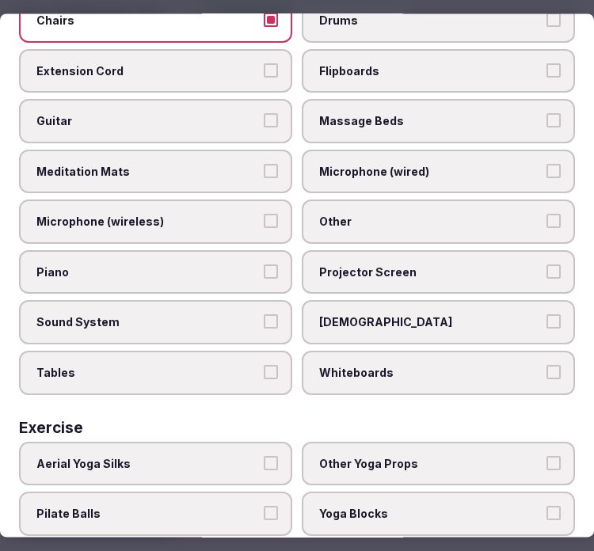
click at [243, 315] on span "Sound System" at bounding box center [147, 323] width 223 height 16
click at [264, 315] on button "Sound System" at bounding box center [271, 322] width 14 height 14
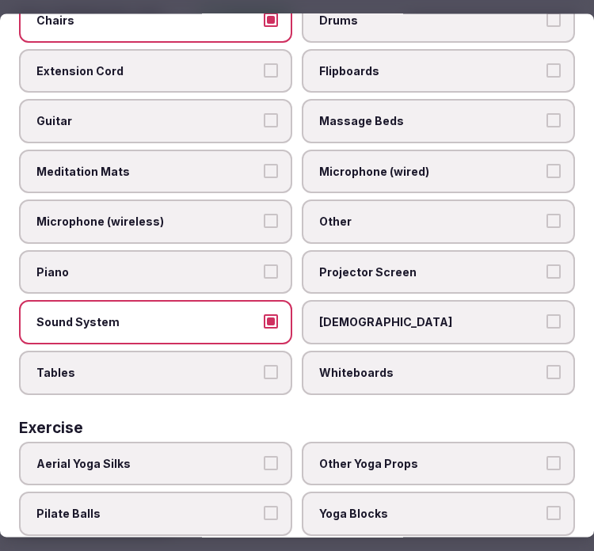
click at [352, 265] on span "Projector Screen" at bounding box center [430, 273] width 223 height 16
click at [547, 265] on button "Projector Screen" at bounding box center [554, 272] width 14 height 14
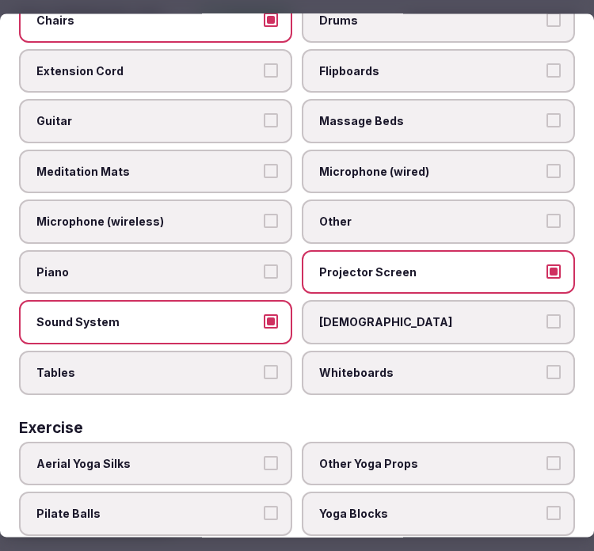
click at [250, 365] on span "Tables" at bounding box center [147, 373] width 223 height 16
click at [264, 365] on button "Tables" at bounding box center [271, 372] width 14 height 14
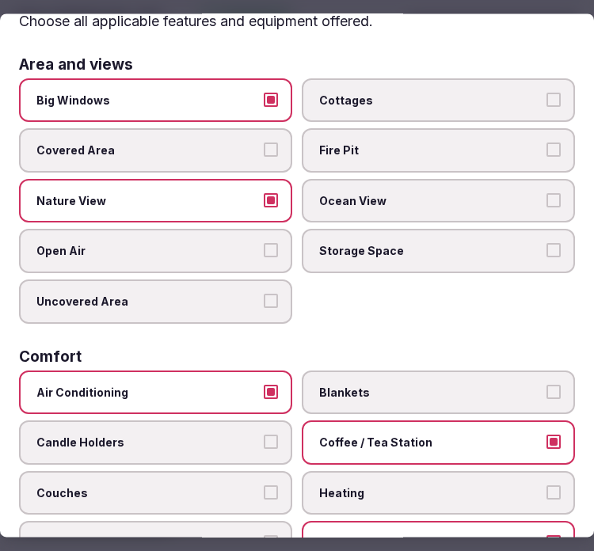
scroll to position [0, 0]
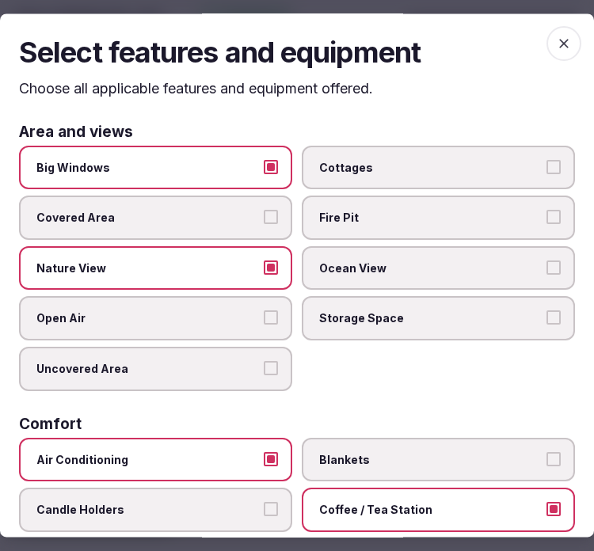
click at [556, 40] on icon "button" at bounding box center [564, 44] width 16 height 16
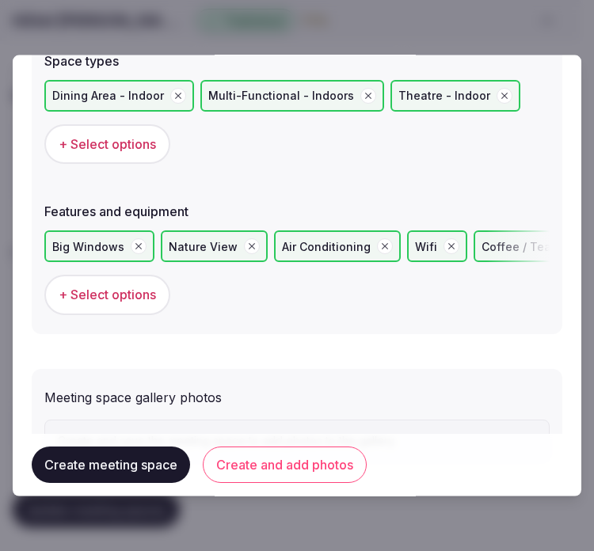
scroll to position [1125, 0]
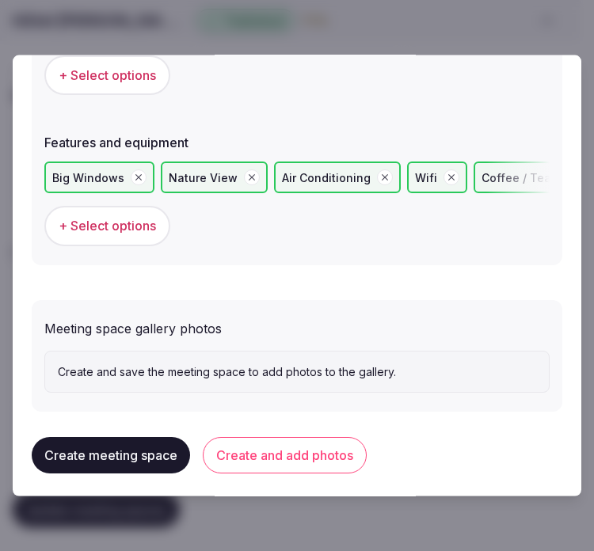
click at [289, 437] on button "Create and add photos" at bounding box center [285, 455] width 164 height 36
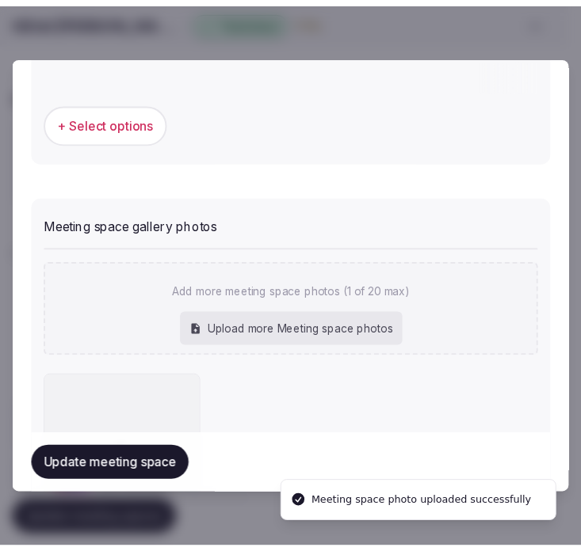
scroll to position [1270, 0]
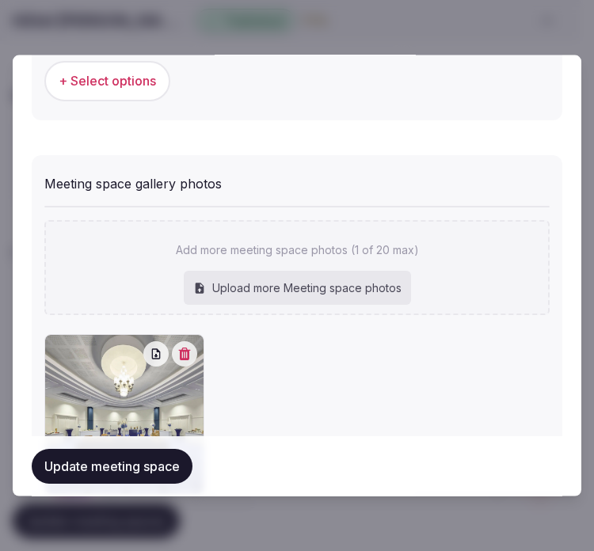
click at [103, 471] on button "Update meeting space" at bounding box center [112, 465] width 161 height 35
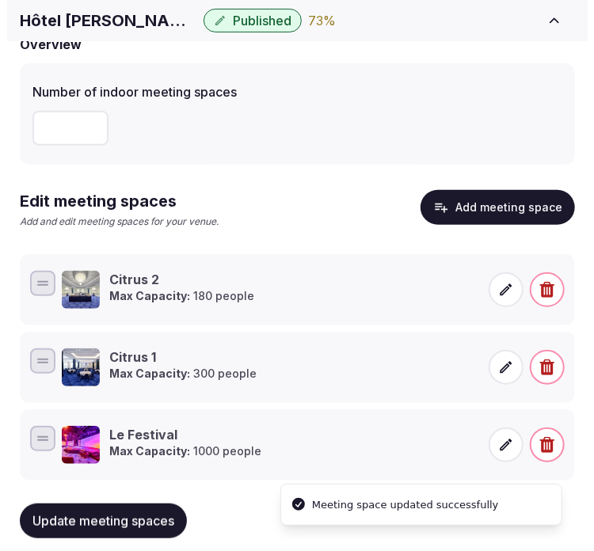
scroll to position [179, 0]
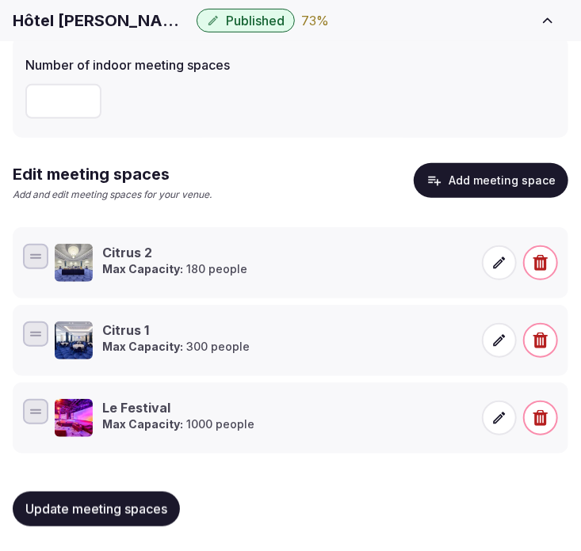
click at [500, 172] on button "Add meeting space" at bounding box center [491, 180] width 154 height 35
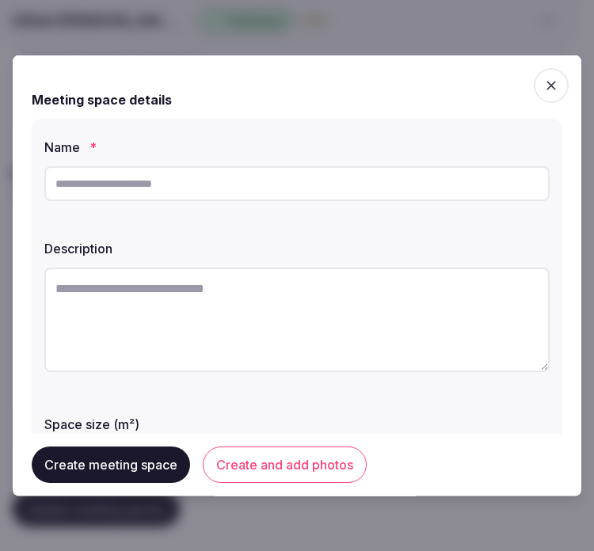
click at [425, 190] on input "text" at bounding box center [296, 183] width 505 height 35
paste input "********"
type input "********"
click at [297, 291] on textarea at bounding box center [296, 320] width 505 height 105
paste textarea "**********"
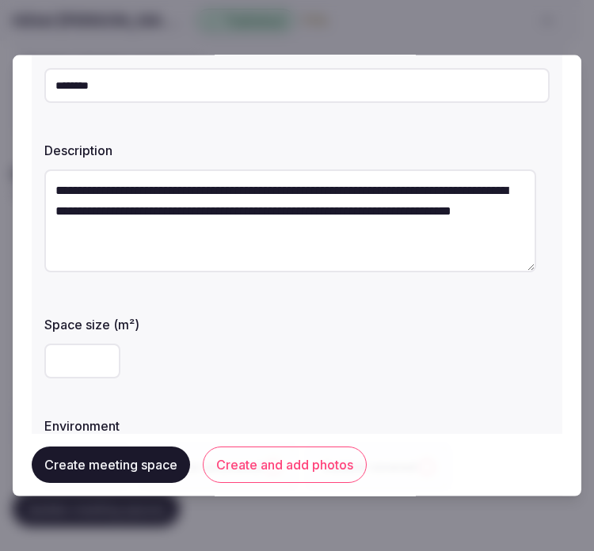
scroll to position [176, 0]
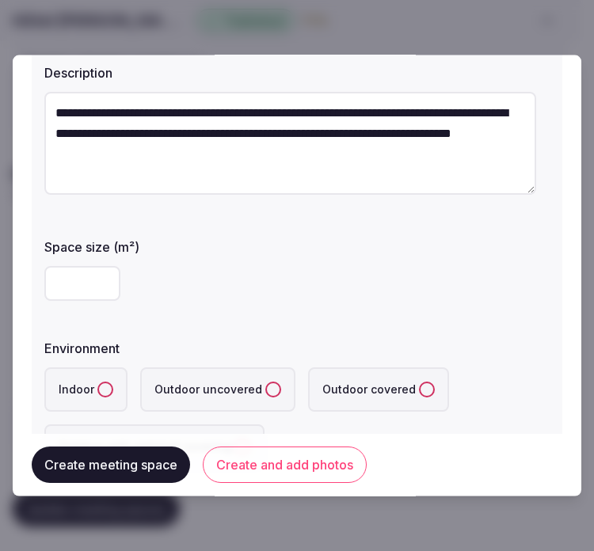
type textarea "**********"
click at [73, 284] on input "number" at bounding box center [82, 283] width 76 height 35
type input "***"
click at [189, 286] on div "***" at bounding box center [296, 283] width 505 height 35
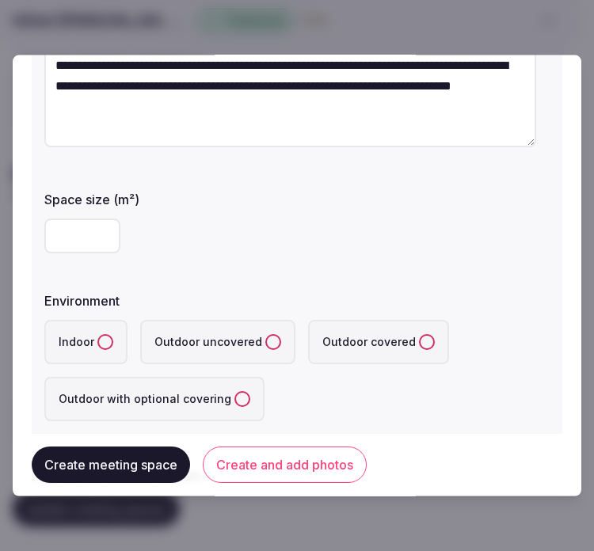
scroll to position [264, 0]
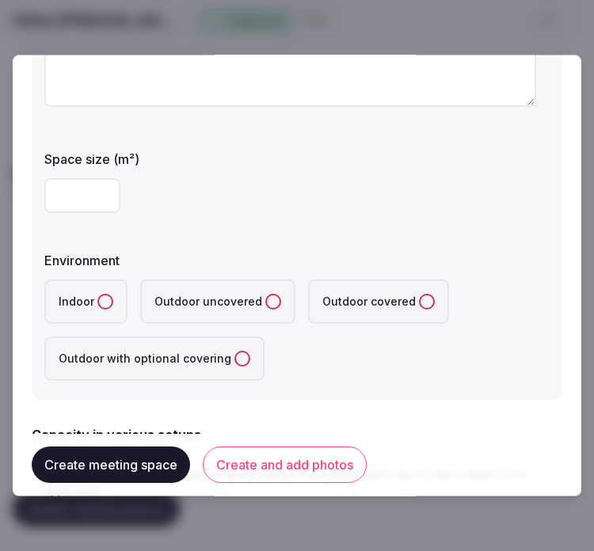
click at [99, 298] on button "Indoor" at bounding box center [105, 302] width 16 height 16
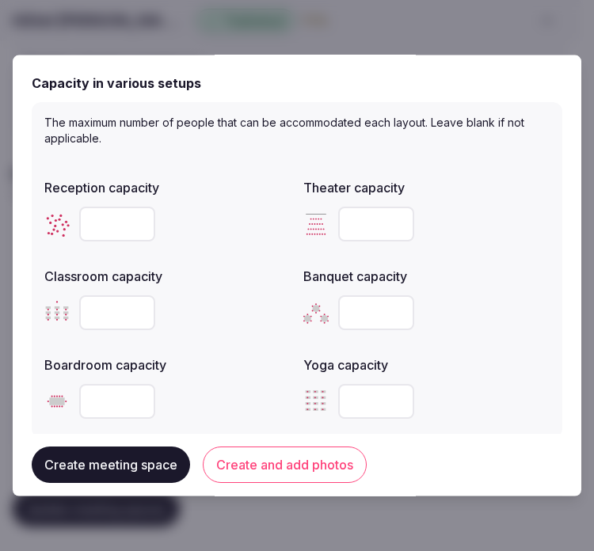
scroll to position [703, 0]
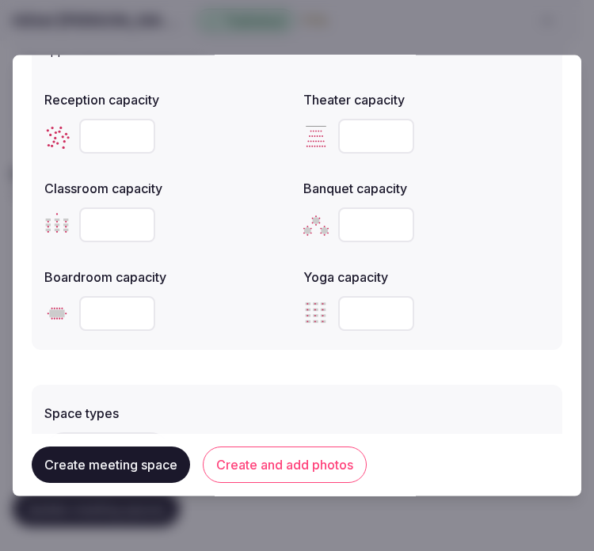
click at [104, 133] on input "number" at bounding box center [117, 136] width 76 height 35
type input "***"
click at [353, 132] on input "number" at bounding box center [376, 136] width 76 height 35
type input "***"
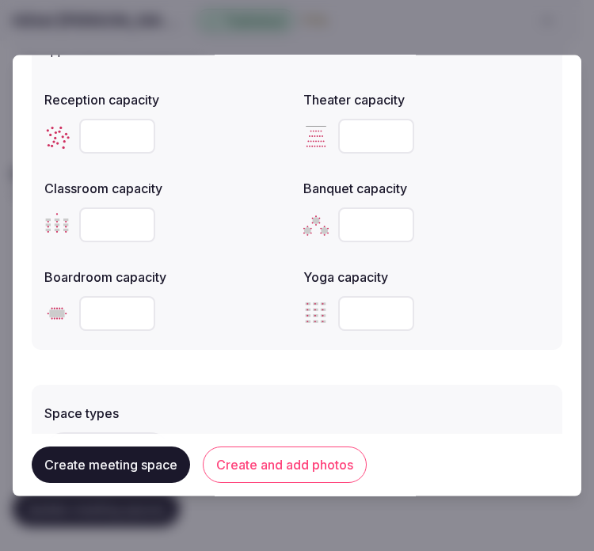
click at [88, 223] on input "number" at bounding box center [117, 225] width 76 height 35
click at [97, 208] on input "number" at bounding box center [117, 225] width 76 height 35
type input "**"
click at [349, 216] on input "number" at bounding box center [376, 225] width 76 height 35
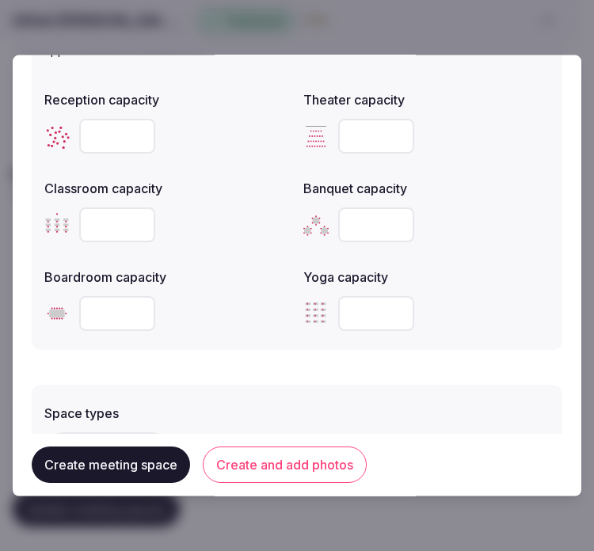
type input "***"
click at [121, 299] on input "number" at bounding box center [117, 313] width 76 height 35
click at [100, 313] on input "number" at bounding box center [117, 313] width 76 height 35
click at [96, 302] on input "number" at bounding box center [117, 313] width 76 height 35
type input "**"
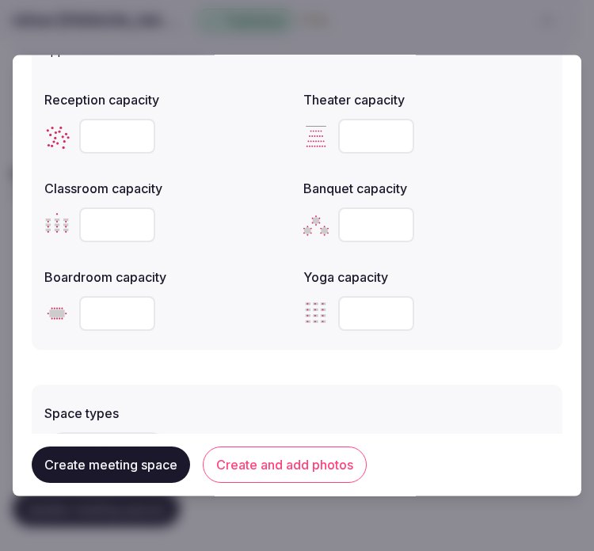
click at [212, 353] on form "**********" at bounding box center [297, 58] width 531 height 1374
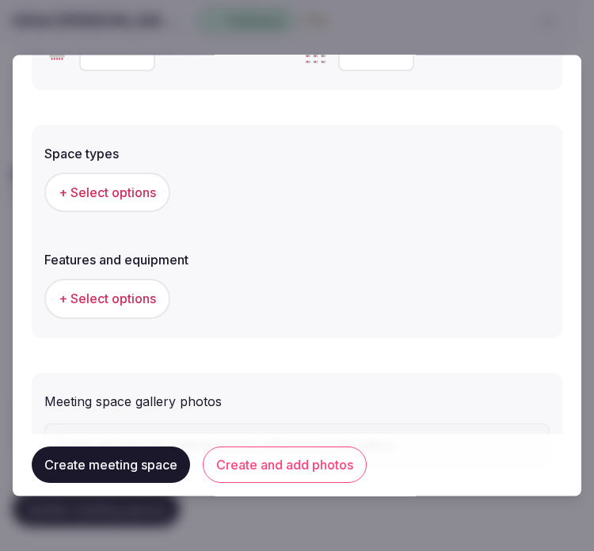
scroll to position [968, 0]
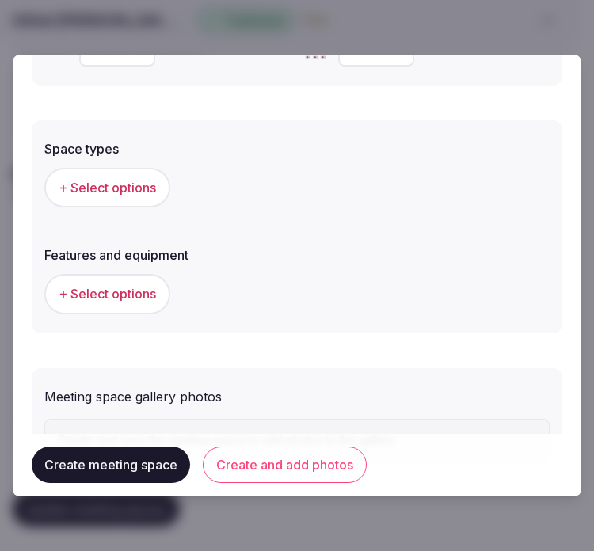
click at [133, 188] on span "+ Select options" at bounding box center [107, 187] width 97 height 17
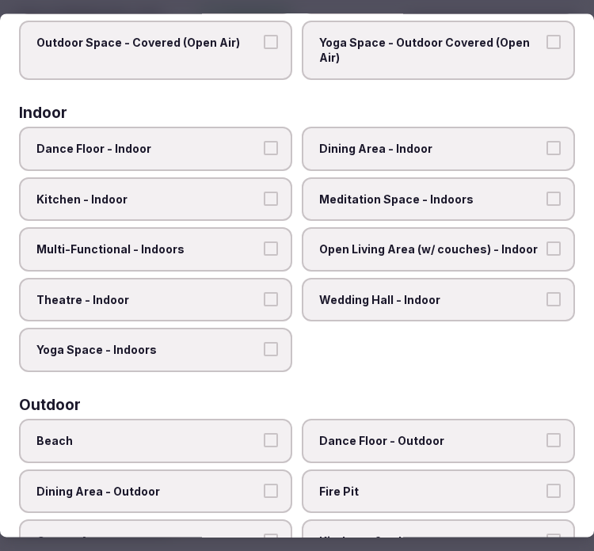
scroll to position [176, 0]
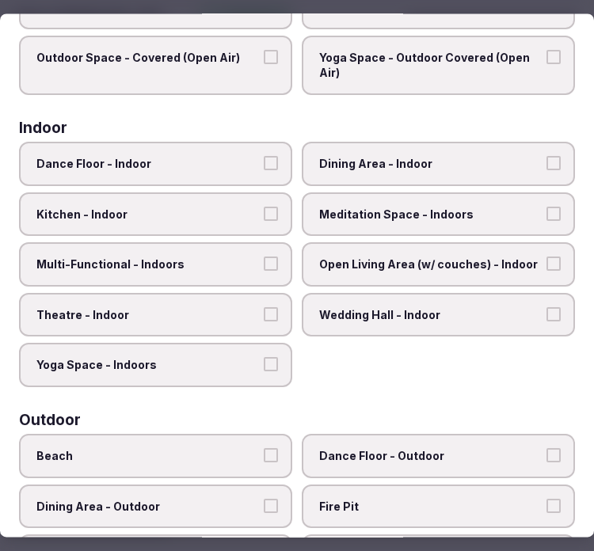
click at [266, 260] on button "Multi-Functional - Indoors" at bounding box center [271, 264] width 14 height 14
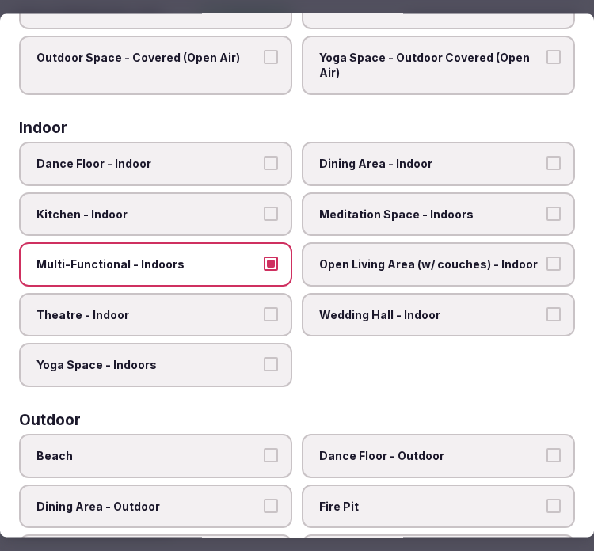
click at [274, 303] on label "Theatre - Indoor" at bounding box center [155, 315] width 273 height 44
click at [274, 307] on button "Theatre - Indoor" at bounding box center [271, 314] width 14 height 14
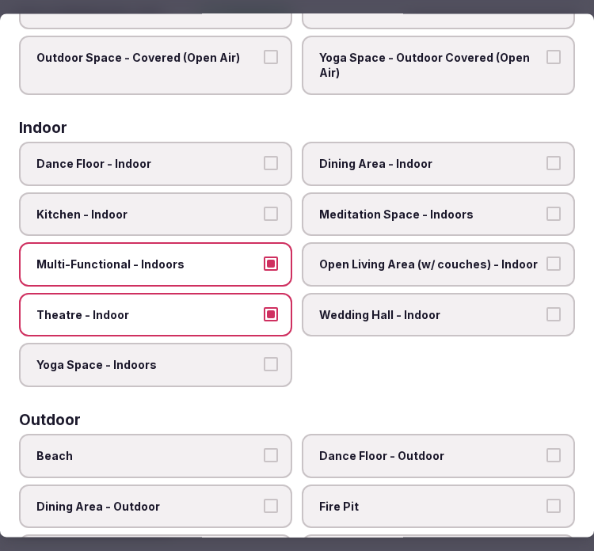
drag, startPoint x: 509, startPoint y: 156, endPoint x: 402, endPoint y: 204, distance: 118.1
click at [509, 156] on span "Dining Area - Indoor" at bounding box center [430, 164] width 223 height 16
click at [547, 156] on button "Dining Area - Indoor" at bounding box center [554, 163] width 14 height 14
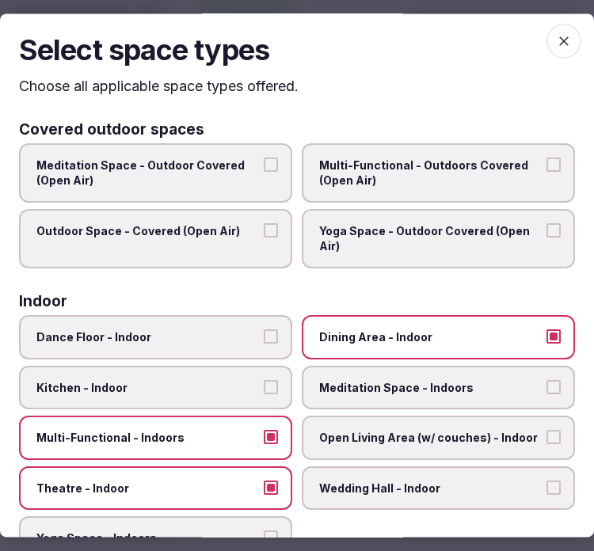
scroll to position [0, 0]
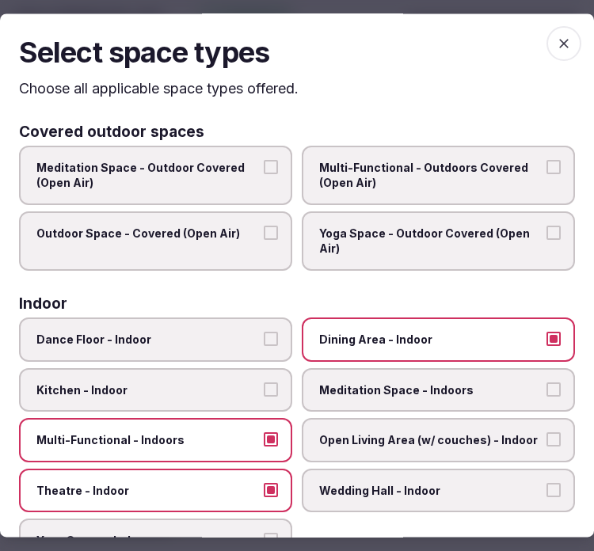
click at [557, 43] on icon "button" at bounding box center [564, 44] width 16 height 16
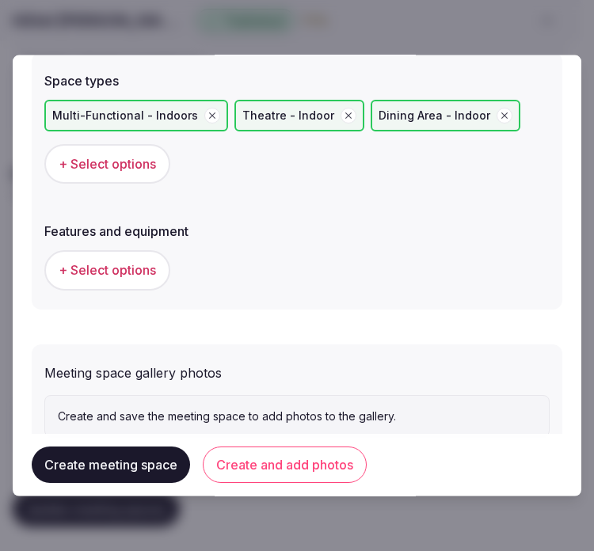
scroll to position [1081, 0]
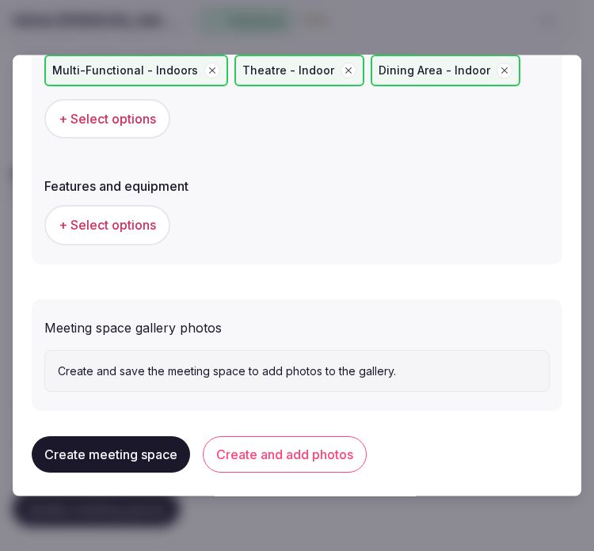
click at [151, 216] on span "+ Select options" at bounding box center [107, 224] width 97 height 17
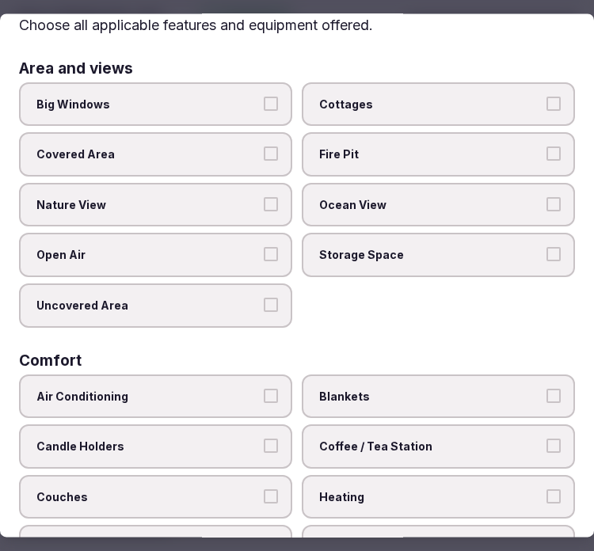
scroll to position [88, 0]
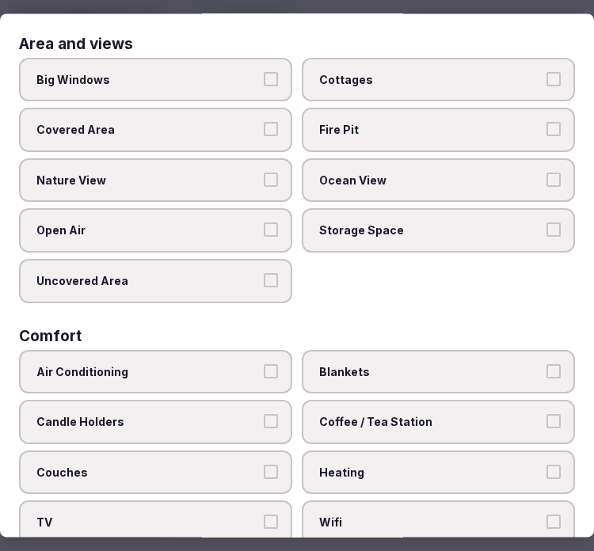
click at [222, 75] on span "Big Windows" at bounding box center [147, 80] width 223 height 16
click at [264, 75] on button "Big Windows" at bounding box center [271, 79] width 14 height 14
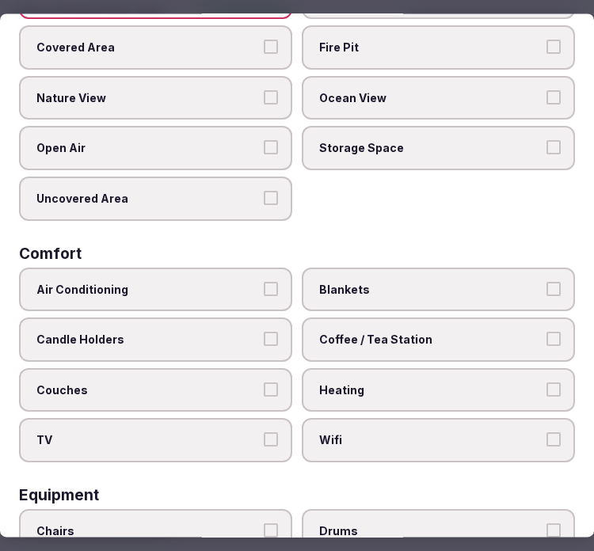
scroll to position [264, 0]
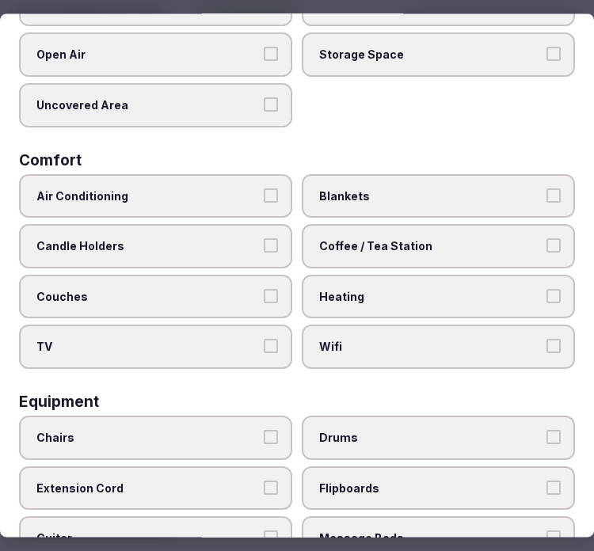
click at [215, 192] on span "Air Conditioning" at bounding box center [147, 197] width 223 height 16
click at [264, 192] on button "Air Conditioning" at bounding box center [271, 196] width 14 height 14
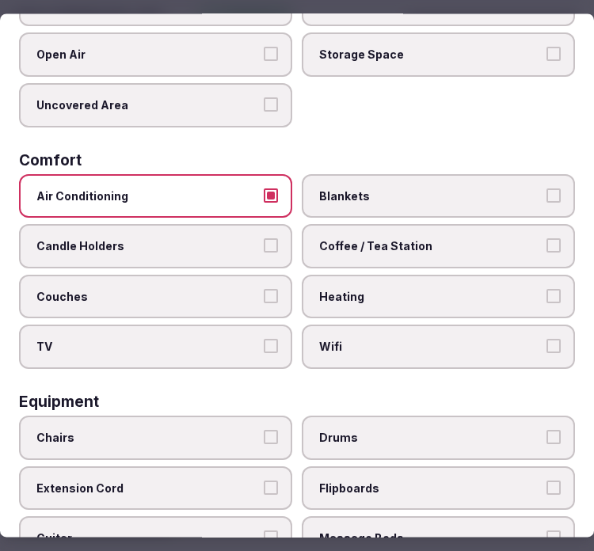
click at [474, 326] on label "Wifi" at bounding box center [438, 348] width 273 height 44
click at [547, 340] on button "Wifi" at bounding box center [554, 347] width 14 height 14
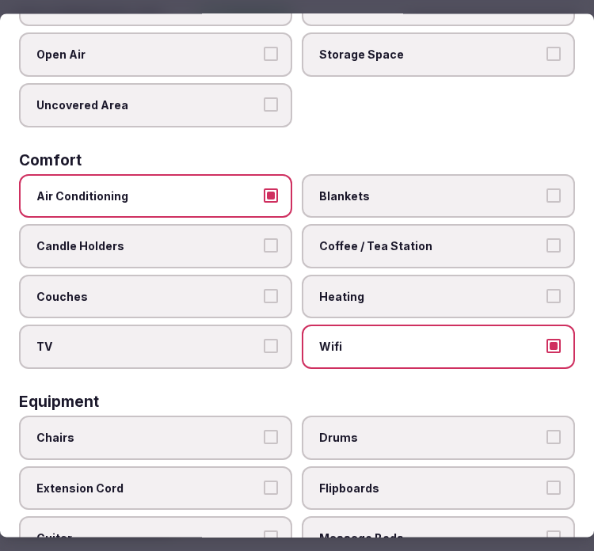
click at [198, 347] on label "TV" at bounding box center [155, 348] width 273 height 44
click at [264, 347] on button "TV" at bounding box center [271, 347] width 14 height 14
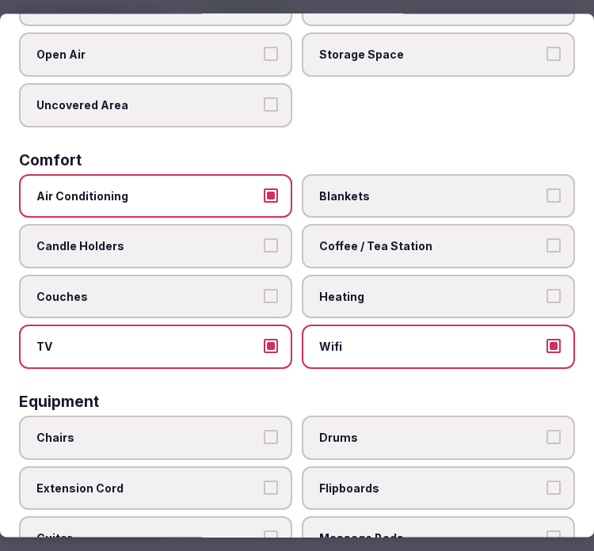
click at [198, 347] on label "TV" at bounding box center [155, 348] width 273 height 44
click at [264, 347] on button "TV" at bounding box center [271, 347] width 14 height 14
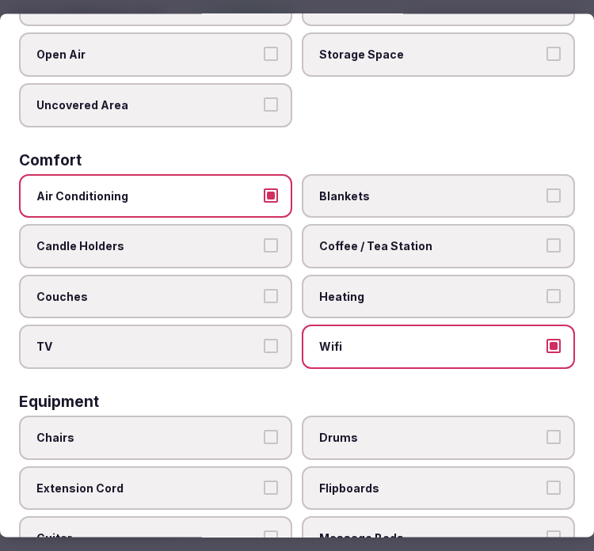
click at [520, 263] on div "Air Conditioning Blankets Candle Holders Coffee / Tea Station Couches Heating T…" at bounding box center [297, 271] width 556 height 195
click at [517, 250] on label "Coffee / Tea Station" at bounding box center [438, 247] width 273 height 44
click at [547, 250] on button "Coffee / Tea Station" at bounding box center [554, 246] width 14 height 14
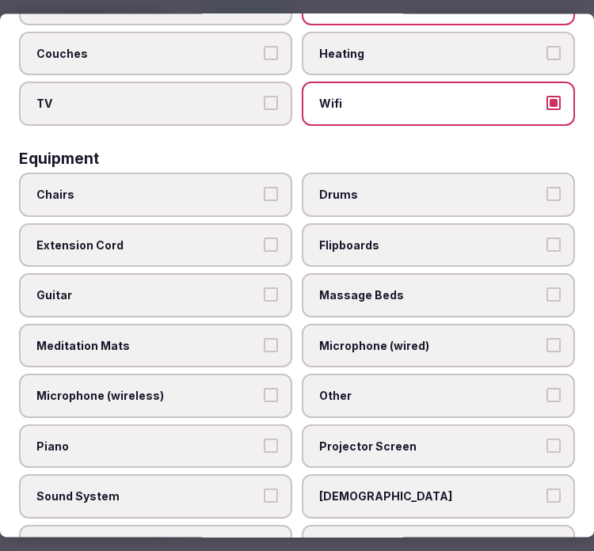
scroll to position [528, 0]
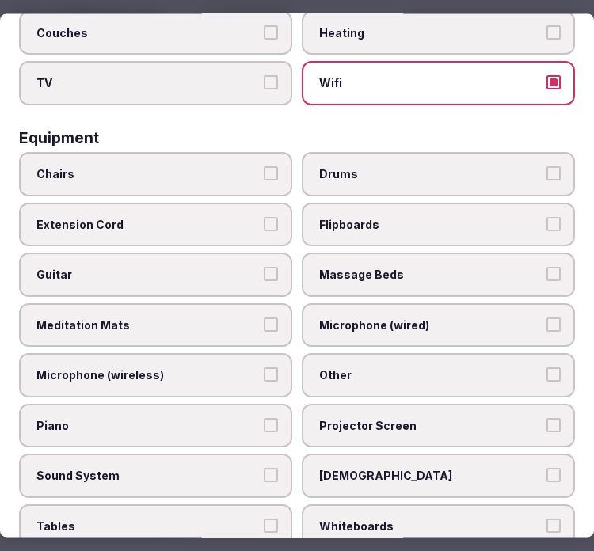
click at [179, 166] on span "Chairs" at bounding box center [147, 174] width 223 height 16
click at [264, 166] on button "Chairs" at bounding box center [271, 173] width 14 height 14
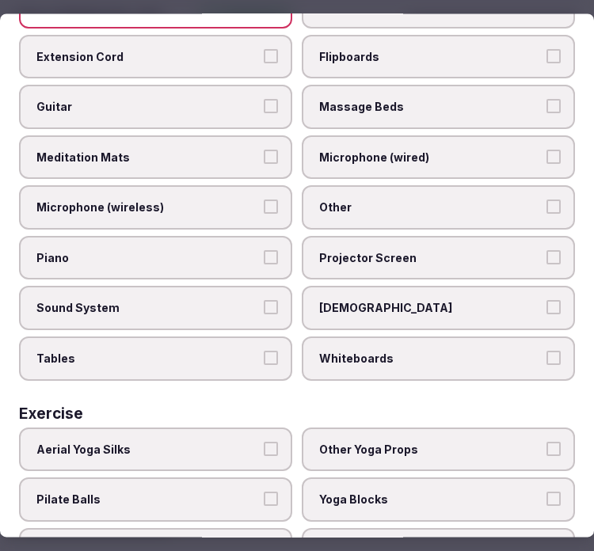
scroll to position [703, 0]
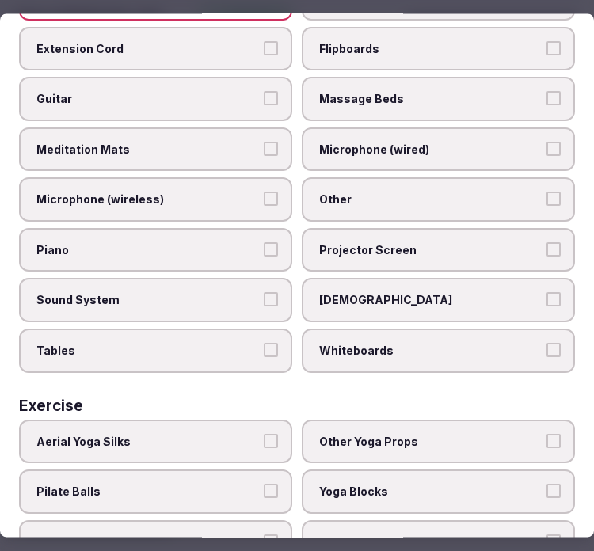
click at [396, 192] on span "Other" at bounding box center [430, 200] width 223 height 16
click at [547, 192] on button "Other" at bounding box center [554, 199] width 14 height 14
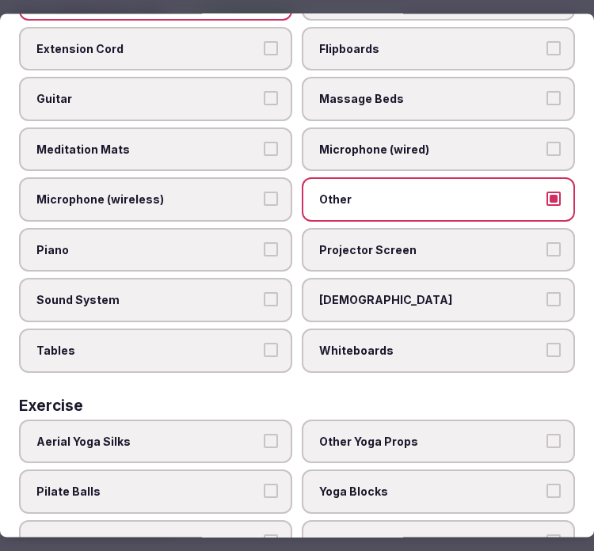
click at [188, 343] on span "Tables" at bounding box center [147, 351] width 223 height 16
click at [264, 343] on button "Tables" at bounding box center [271, 350] width 14 height 14
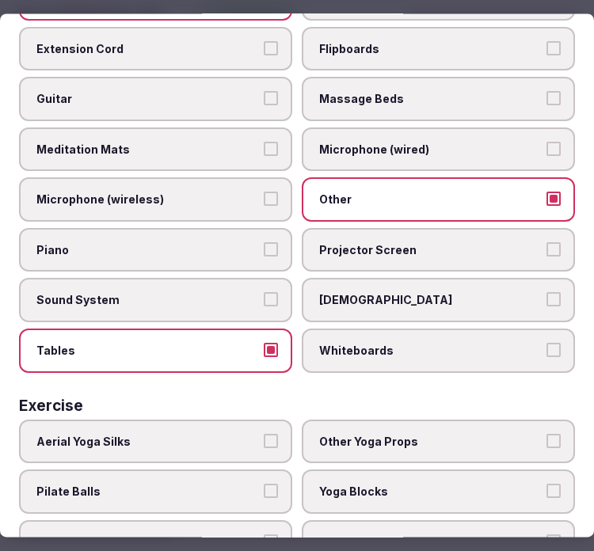
click at [400, 242] on span "Projector Screen" at bounding box center [430, 250] width 223 height 16
click at [547, 242] on button "Projector Screen" at bounding box center [554, 249] width 14 height 14
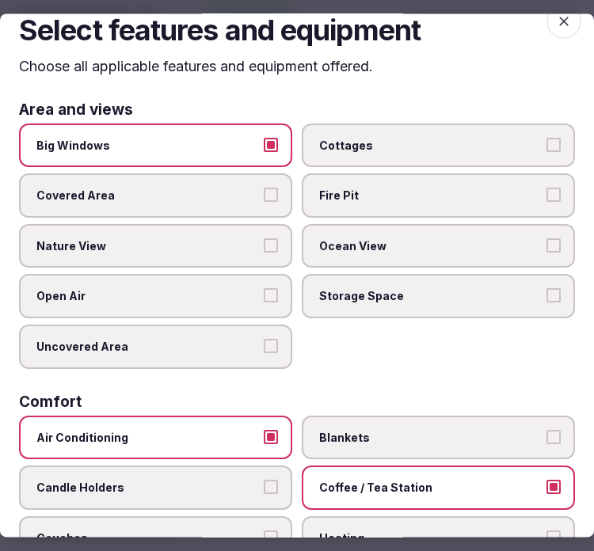
scroll to position [0, 0]
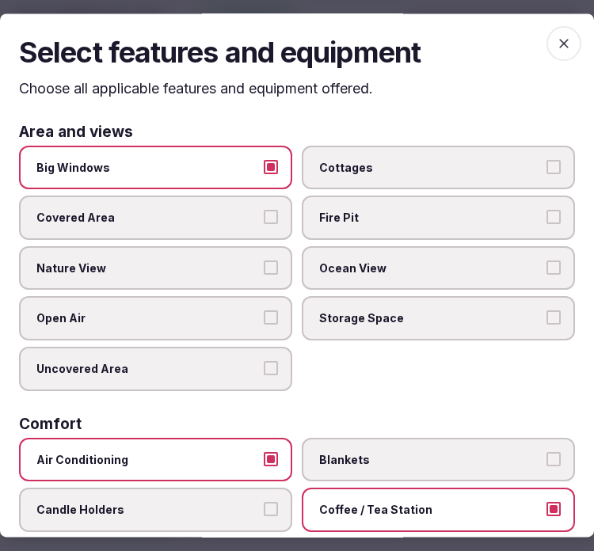
click at [556, 48] on icon "button" at bounding box center [564, 44] width 16 height 16
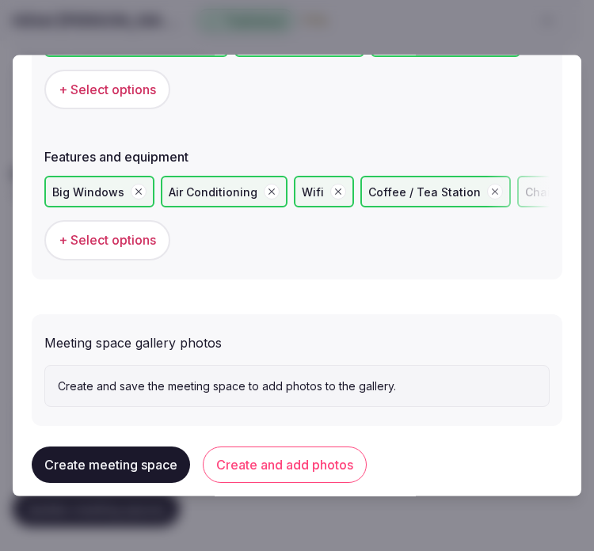
scroll to position [1125, 0]
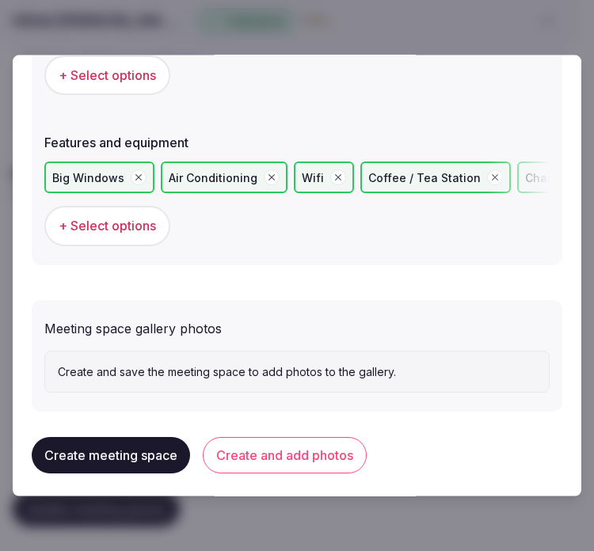
click at [268, 440] on button "Create and add photos" at bounding box center [285, 455] width 164 height 36
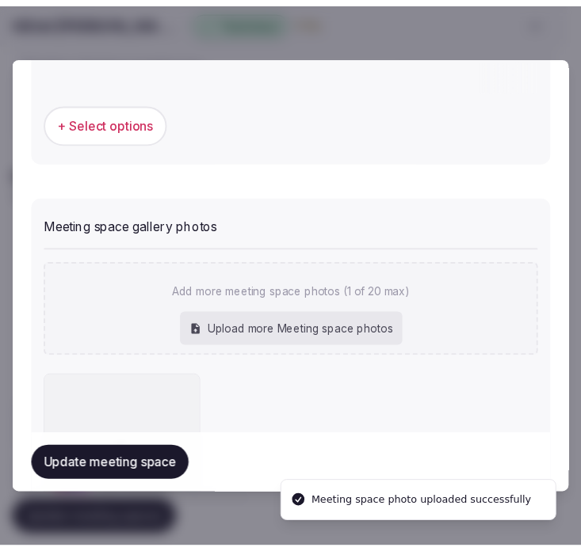
scroll to position [1270, 0]
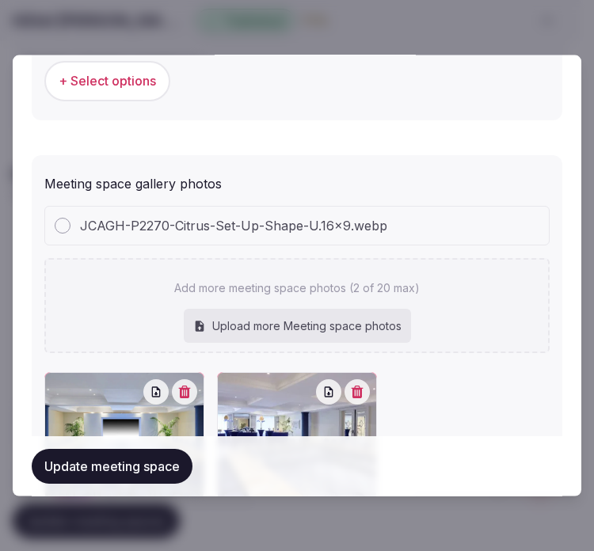
click at [138, 471] on button "Update meeting space" at bounding box center [112, 465] width 161 height 35
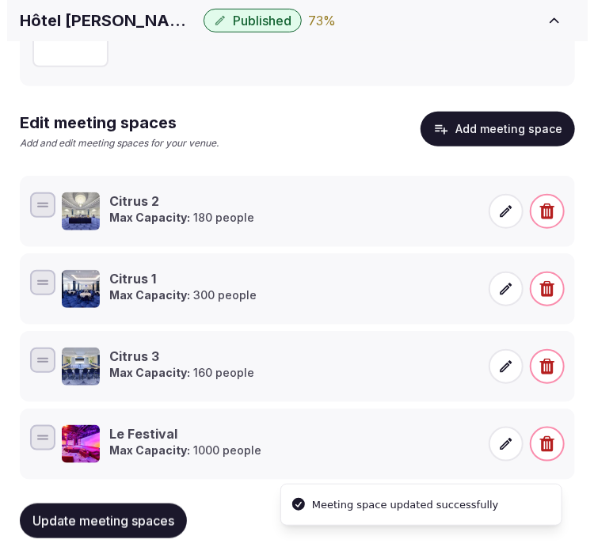
scroll to position [257, 0]
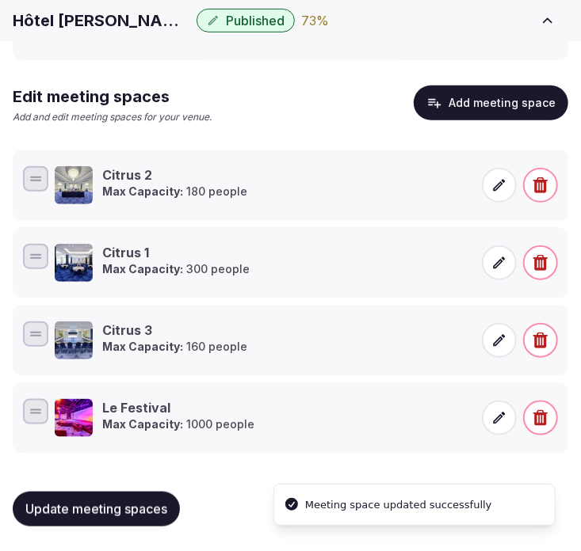
click at [509, 89] on button "Add meeting space" at bounding box center [491, 103] width 154 height 35
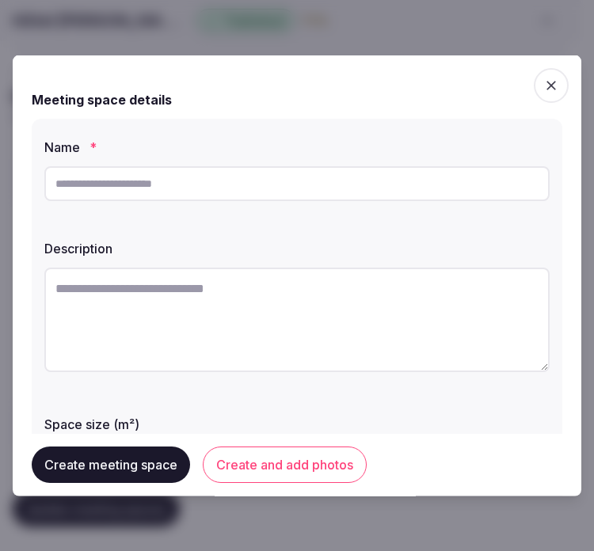
click at [323, 189] on input "text" at bounding box center [296, 183] width 505 height 35
paste input "********"
type input "********"
click at [171, 268] on textarea at bounding box center [296, 320] width 505 height 105
click at [271, 297] on textarea at bounding box center [296, 320] width 505 height 105
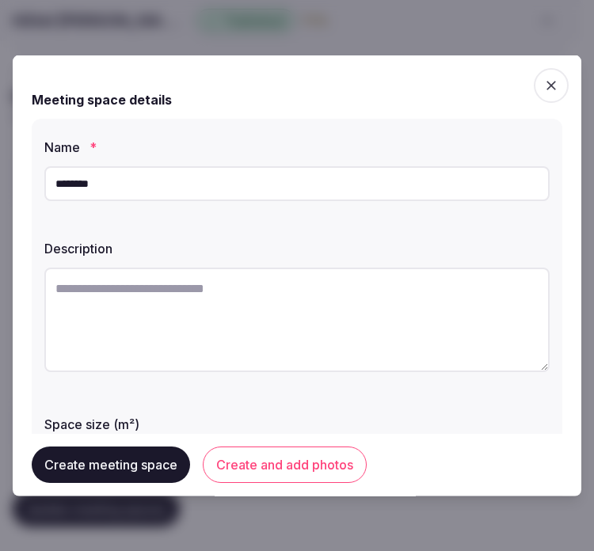
paste textarea "**********"
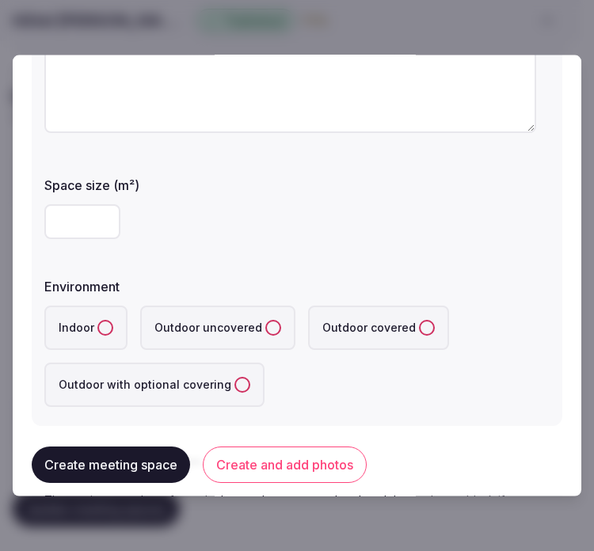
scroll to position [264, 0]
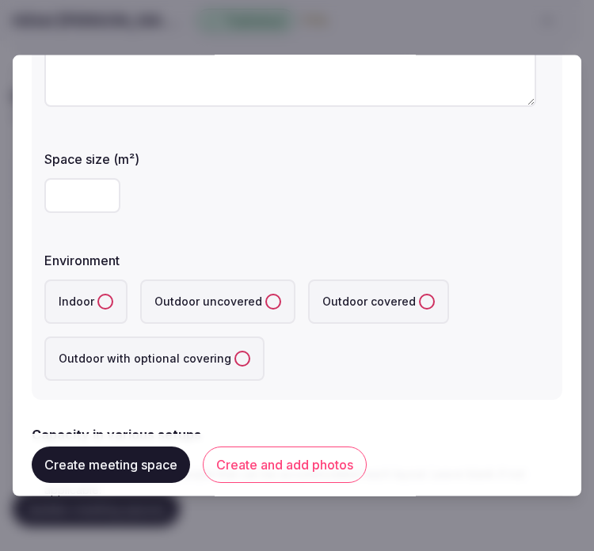
type textarea "**********"
click at [65, 195] on input "number" at bounding box center [82, 195] width 76 height 35
type input "***"
click at [101, 301] on button "Indoor" at bounding box center [105, 302] width 16 height 16
click at [303, 351] on div "Indoor Outdoor uncovered Outdoor covered Outdoor with optional covering" at bounding box center [296, 330] width 505 height 101
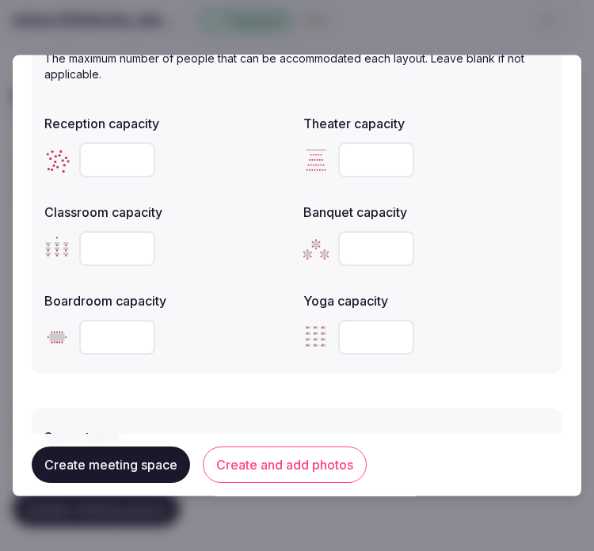
scroll to position [703, 0]
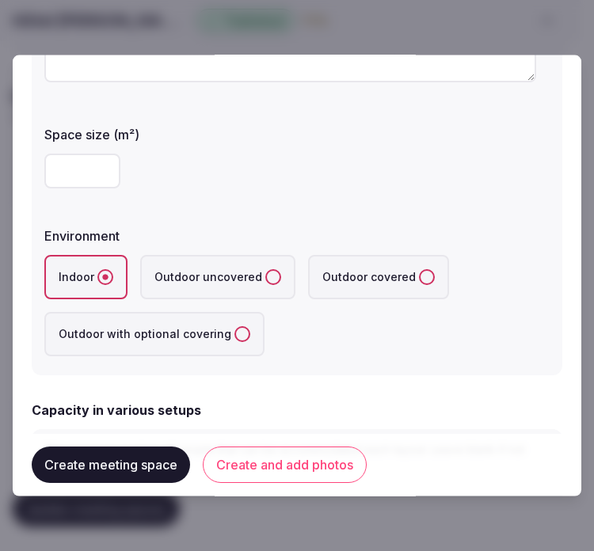
click at [345, 328] on div "Indoor Outdoor uncovered Outdoor covered Outdoor with optional covering" at bounding box center [296, 305] width 505 height 101
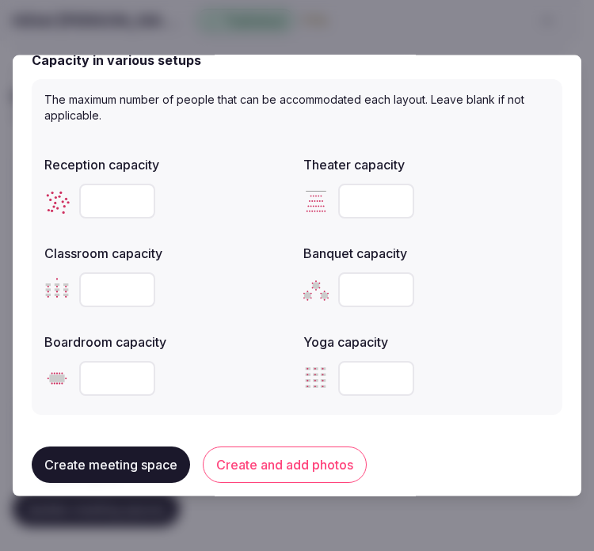
scroll to position [640, 0]
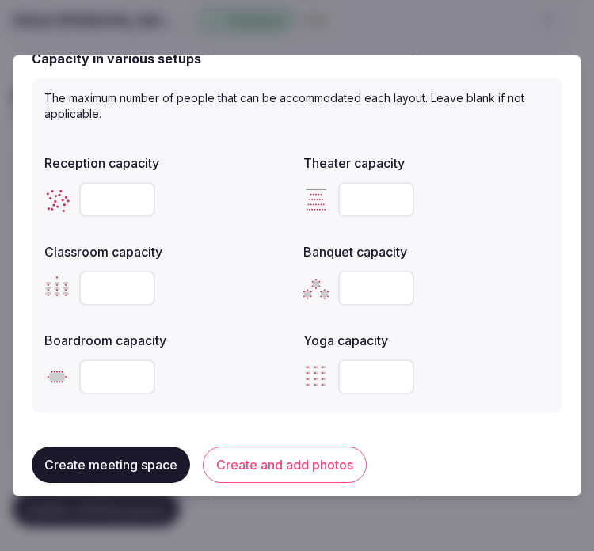
click at [364, 295] on input "number" at bounding box center [376, 288] width 76 height 35
type input "**"
click at [95, 189] on input "number" at bounding box center [117, 199] width 76 height 35
type input "***"
click at [116, 279] on input "number" at bounding box center [117, 288] width 76 height 35
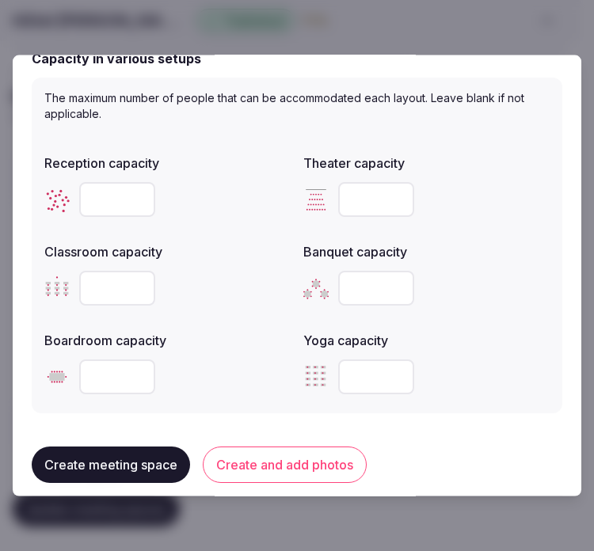
click at [101, 288] on input "number" at bounding box center [117, 288] width 76 height 35
type input "**"
click at [100, 360] on input "number" at bounding box center [117, 377] width 76 height 35
type input "**"
click at [255, 421] on form "**********" at bounding box center [297, 121] width 531 height 1374
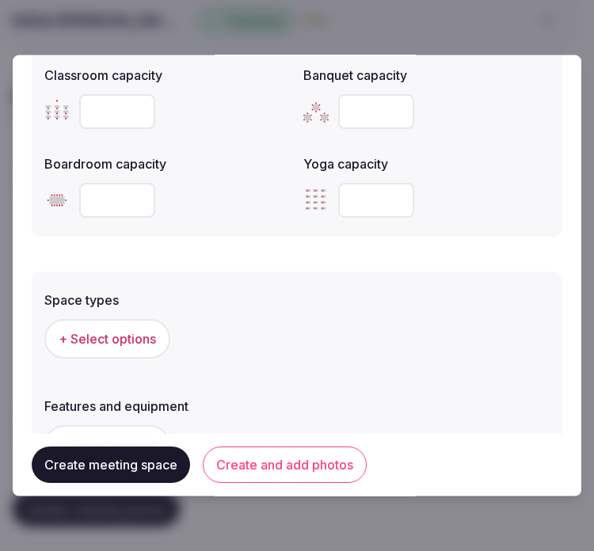
scroll to position [729, 0]
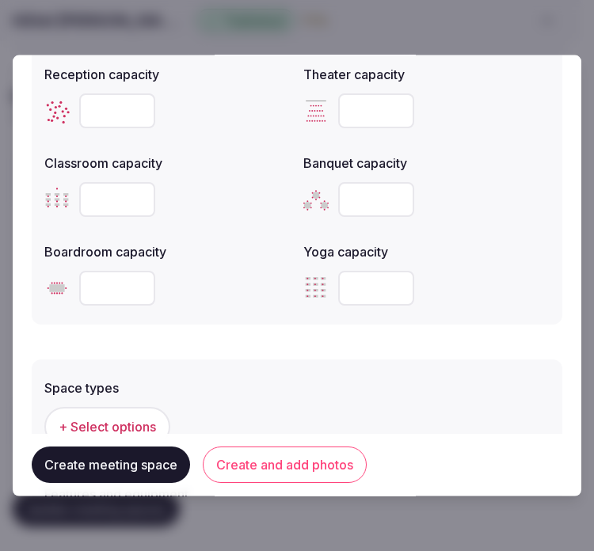
click at [349, 105] on input "number" at bounding box center [376, 110] width 76 height 35
type input "***"
click at [105, 422] on span "+ Select options" at bounding box center [107, 426] width 97 height 17
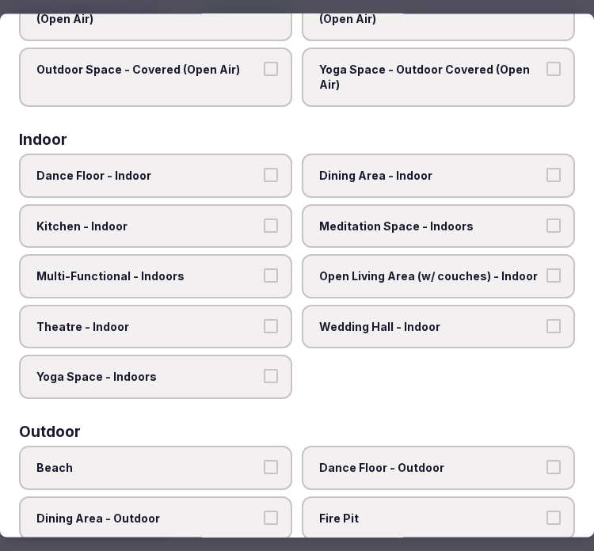
scroll to position [176, 0]
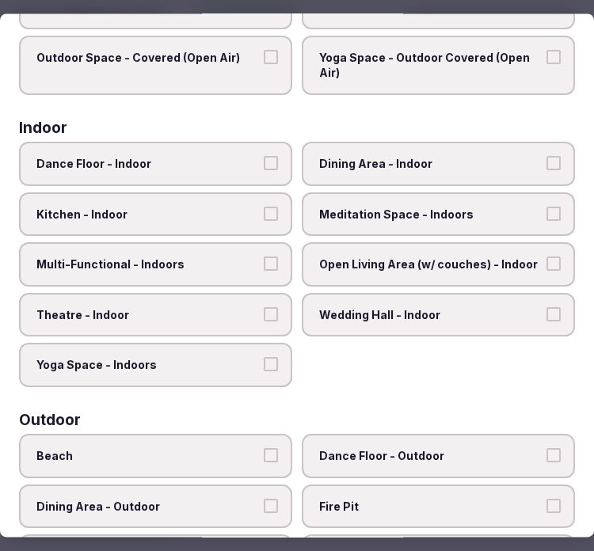
drag, startPoint x: 191, startPoint y: 254, endPoint x: 222, endPoint y: 227, distance: 41.5
click at [191, 257] on span "Multi-Functional - Indoors" at bounding box center [147, 265] width 223 height 16
click at [264, 257] on button "Multi-Functional - Indoors" at bounding box center [271, 264] width 14 height 14
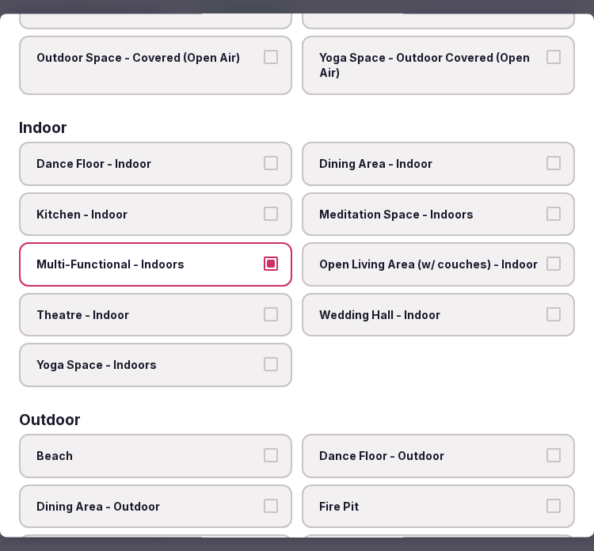
click at [331, 157] on span "Dining Area - Indoor" at bounding box center [430, 164] width 223 height 16
click at [547, 157] on button "Dining Area - Indoor" at bounding box center [554, 163] width 14 height 14
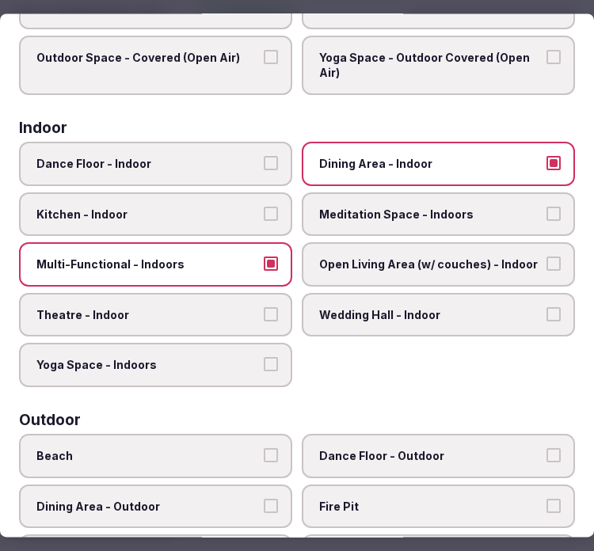
click at [200, 318] on label "Theatre - Indoor" at bounding box center [155, 315] width 273 height 44
click at [264, 318] on button "Theatre - Indoor" at bounding box center [271, 314] width 14 height 14
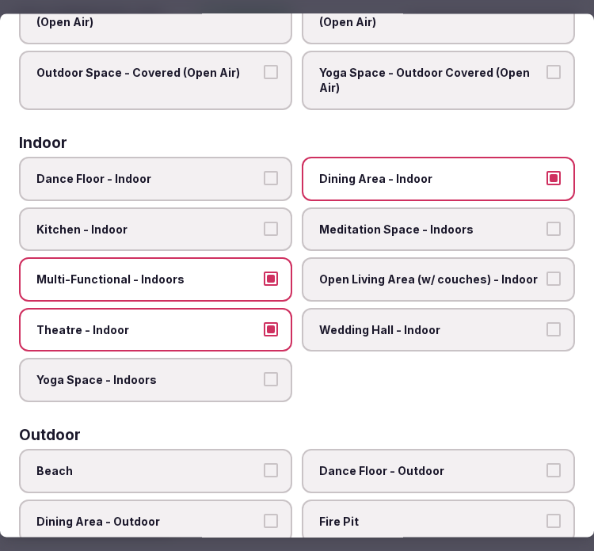
scroll to position [0, 0]
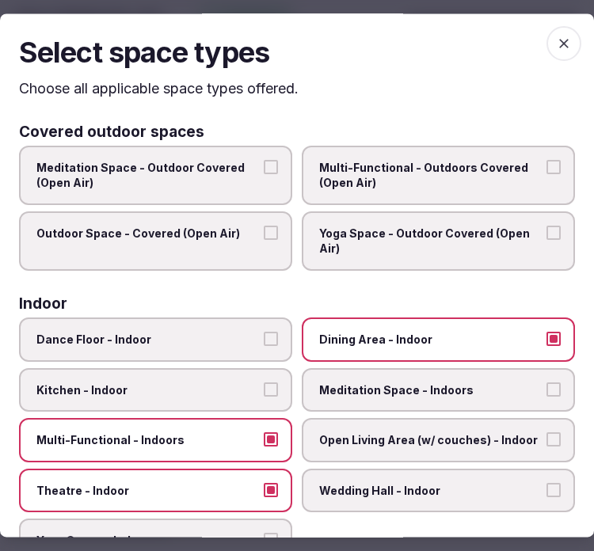
click at [532, 21] on div "Select space types Choose all applicable space types offered. Covered outdoor s…" at bounding box center [297, 275] width 594 height 524
click at [556, 41] on icon "button" at bounding box center [564, 44] width 16 height 16
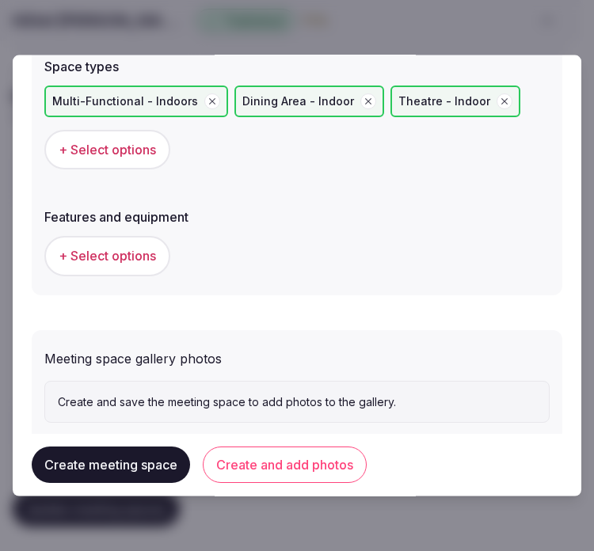
scroll to position [1081, 0]
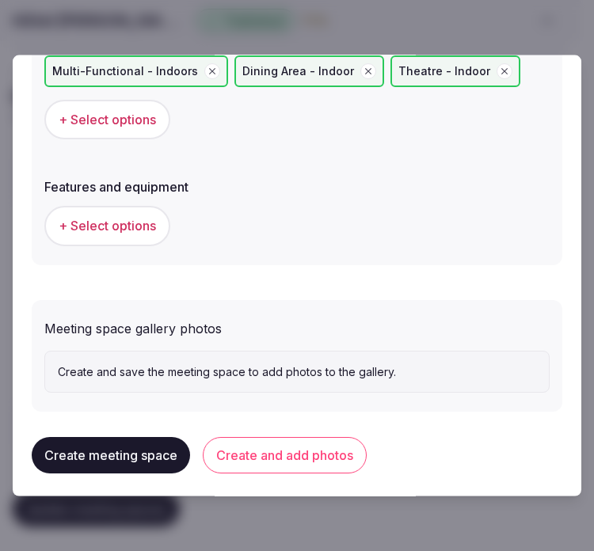
click at [90, 217] on span "+ Select options" at bounding box center [107, 225] width 97 height 17
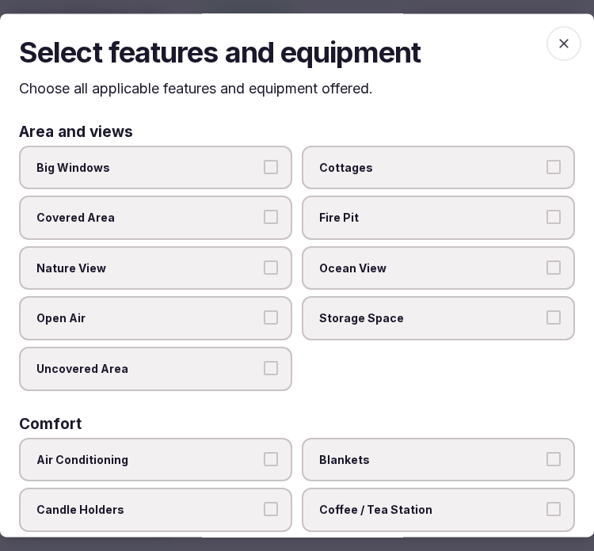
scroll to position [264, 0]
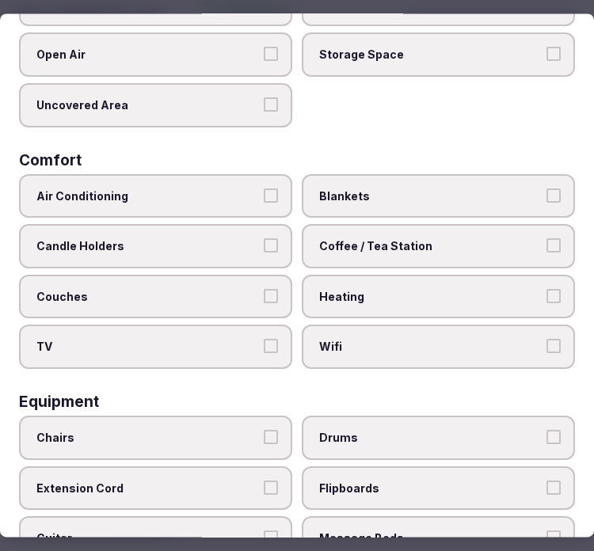
click at [207, 193] on span "Air Conditioning" at bounding box center [147, 197] width 223 height 16
click at [264, 193] on button "Air Conditioning" at bounding box center [271, 196] width 14 height 14
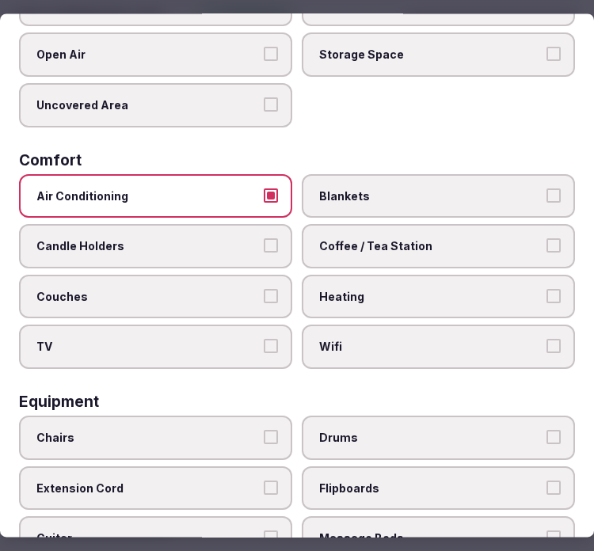
click at [446, 326] on label "Wifi" at bounding box center [438, 348] width 273 height 44
click at [547, 340] on button "Wifi" at bounding box center [554, 347] width 14 height 14
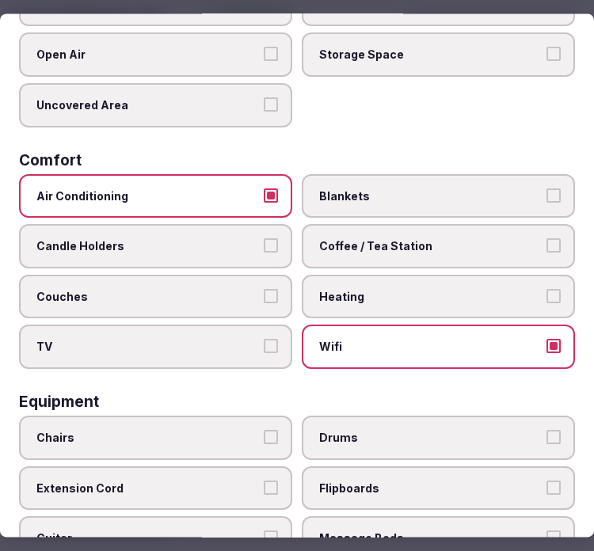
click at [464, 225] on label "Coffee / Tea Station" at bounding box center [438, 247] width 273 height 44
click at [547, 239] on button "Coffee / Tea Station" at bounding box center [554, 246] width 14 height 14
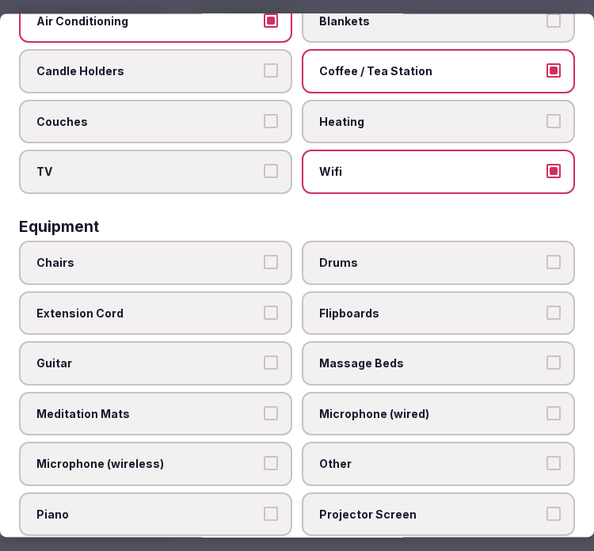
scroll to position [440, 0]
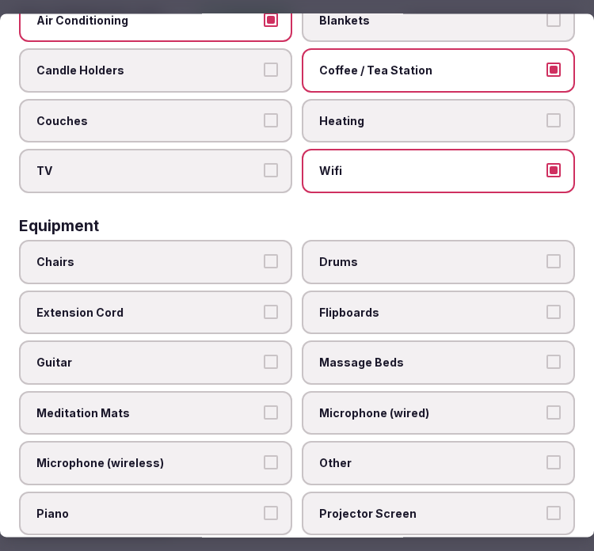
click at [185, 254] on span "Chairs" at bounding box center [147, 262] width 223 height 16
click at [264, 254] on button "Chairs" at bounding box center [271, 261] width 14 height 14
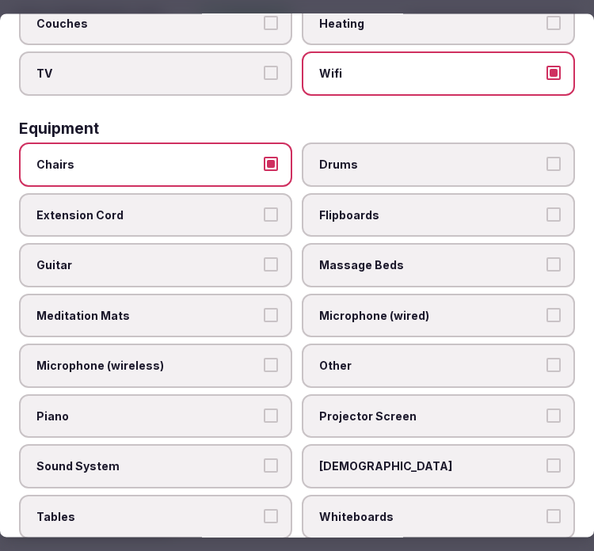
scroll to position [616, 0]
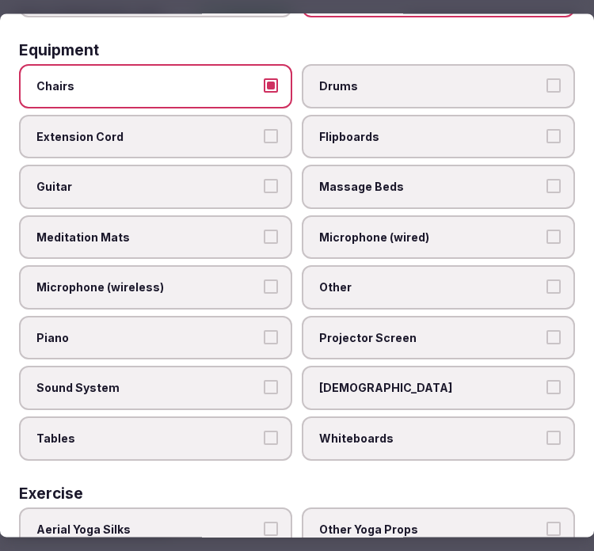
click at [394, 280] on span "Other" at bounding box center [430, 288] width 223 height 16
click at [547, 280] on button "Other" at bounding box center [554, 287] width 14 height 14
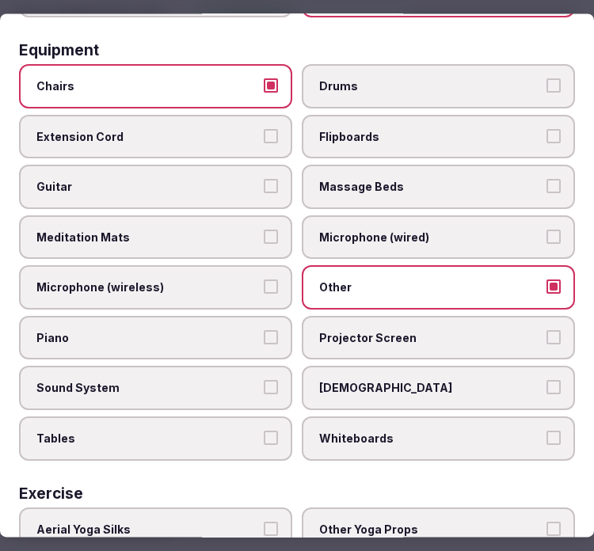
click at [219, 367] on label "Sound System" at bounding box center [155, 389] width 273 height 44
click at [264, 381] on button "Sound System" at bounding box center [271, 388] width 14 height 14
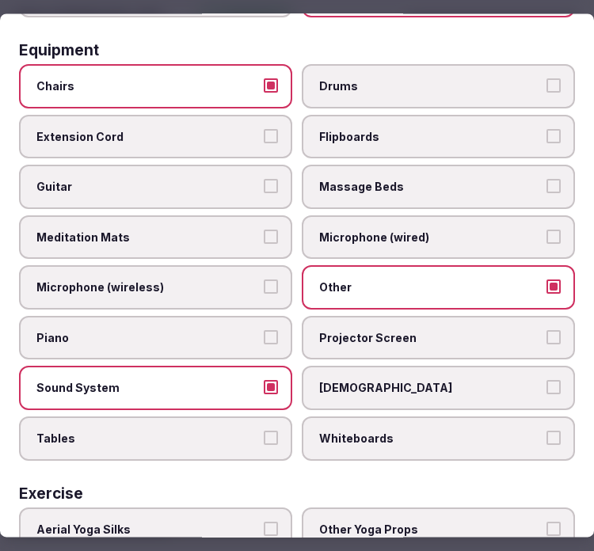
click at [373, 330] on span "Projector Screen" at bounding box center [430, 338] width 223 height 16
click at [547, 330] on button "Projector Screen" at bounding box center [554, 337] width 14 height 14
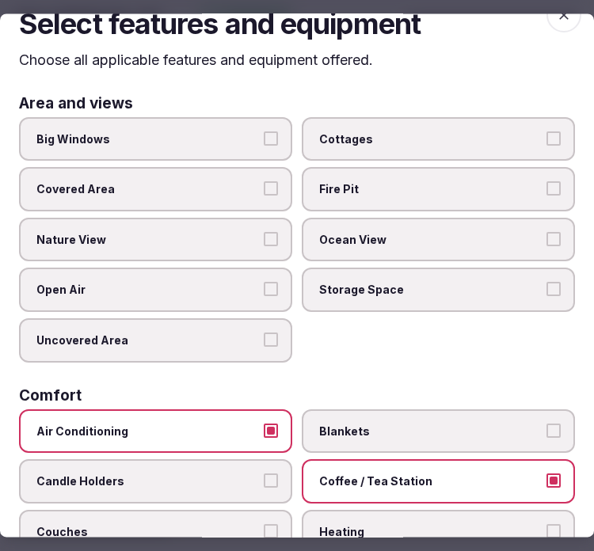
scroll to position [0, 0]
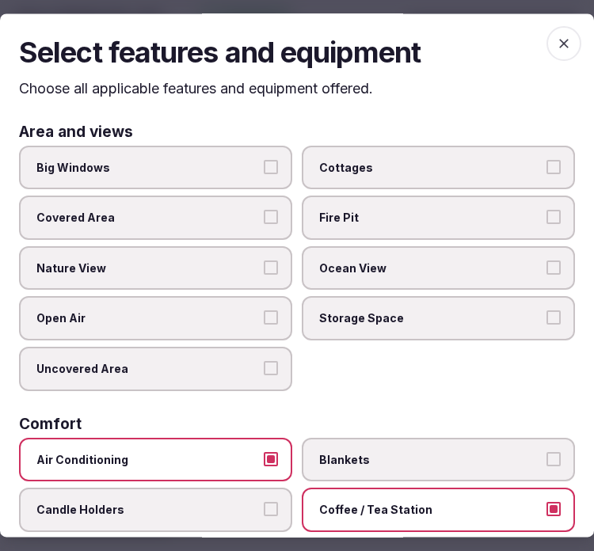
click at [552, 54] on span "button" at bounding box center [564, 43] width 35 height 35
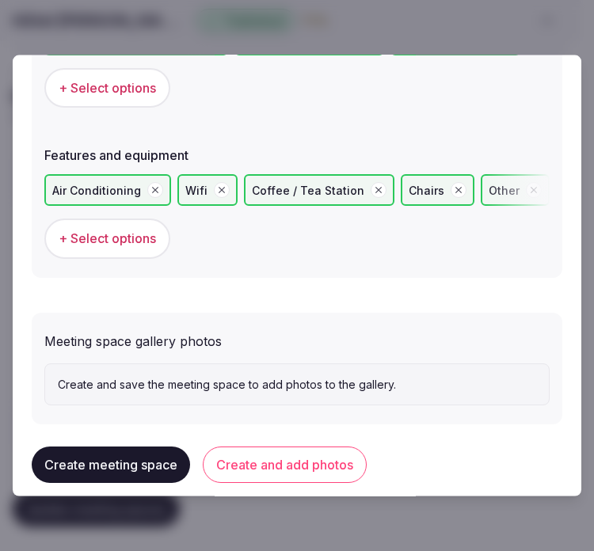
scroll to position [1125, 0]
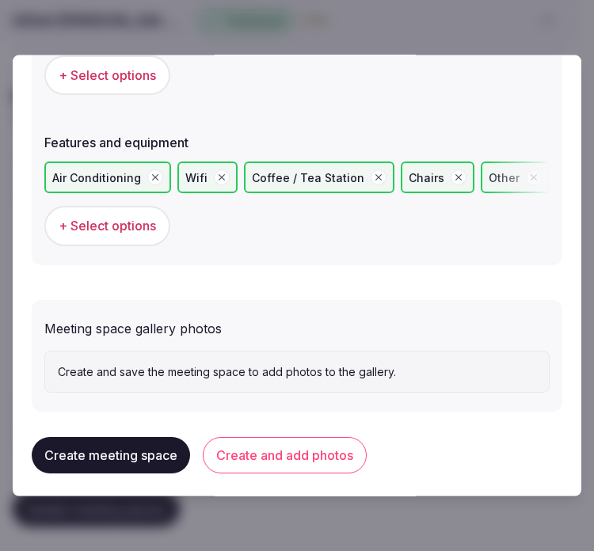
click at [314, 457] on button "Create and add photos" at bounding box center [285, 455] width 164 height 36
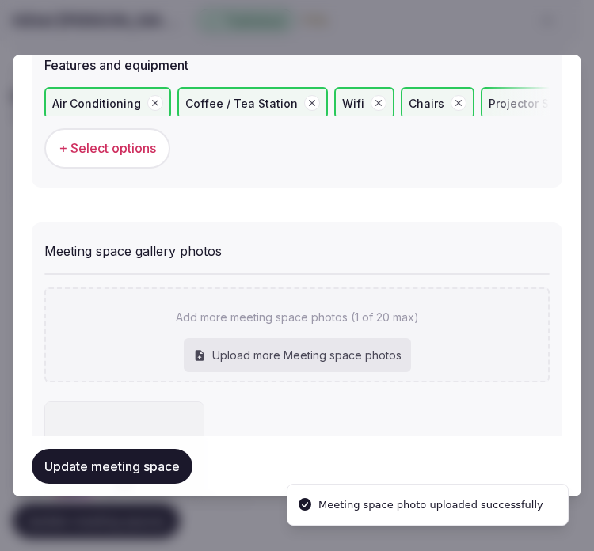
scroll to position [1182, 0]
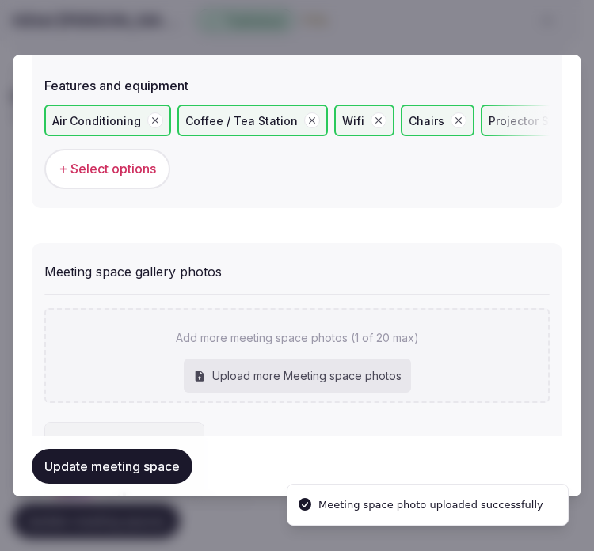
drag, startPoint x: 524, startPoint y: 77, endPoint x: 504, endPoint y: 85, distance: 21.3
click at [524, 79] on label "Features and equipment" at bounding box center [296, 85] width 505 height 13
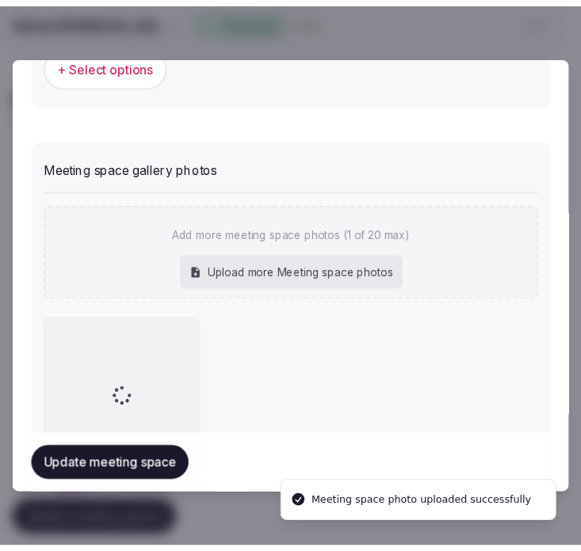
scroll to position [1364, 0]
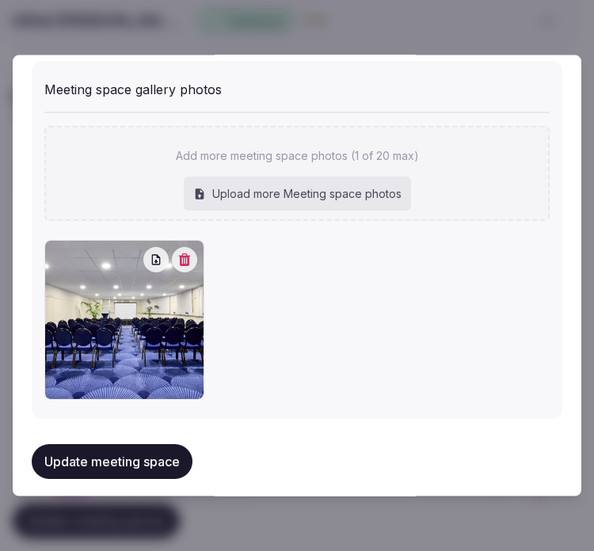
click at [489, 41] on div at bounding box center [297, 275] width 594 height 551
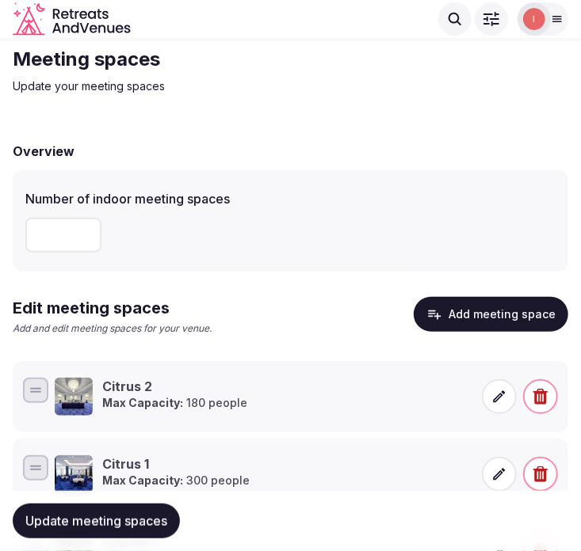
scroll to position [176, 0]
